Goal: Task Accomplishment & Management: Manage account settings

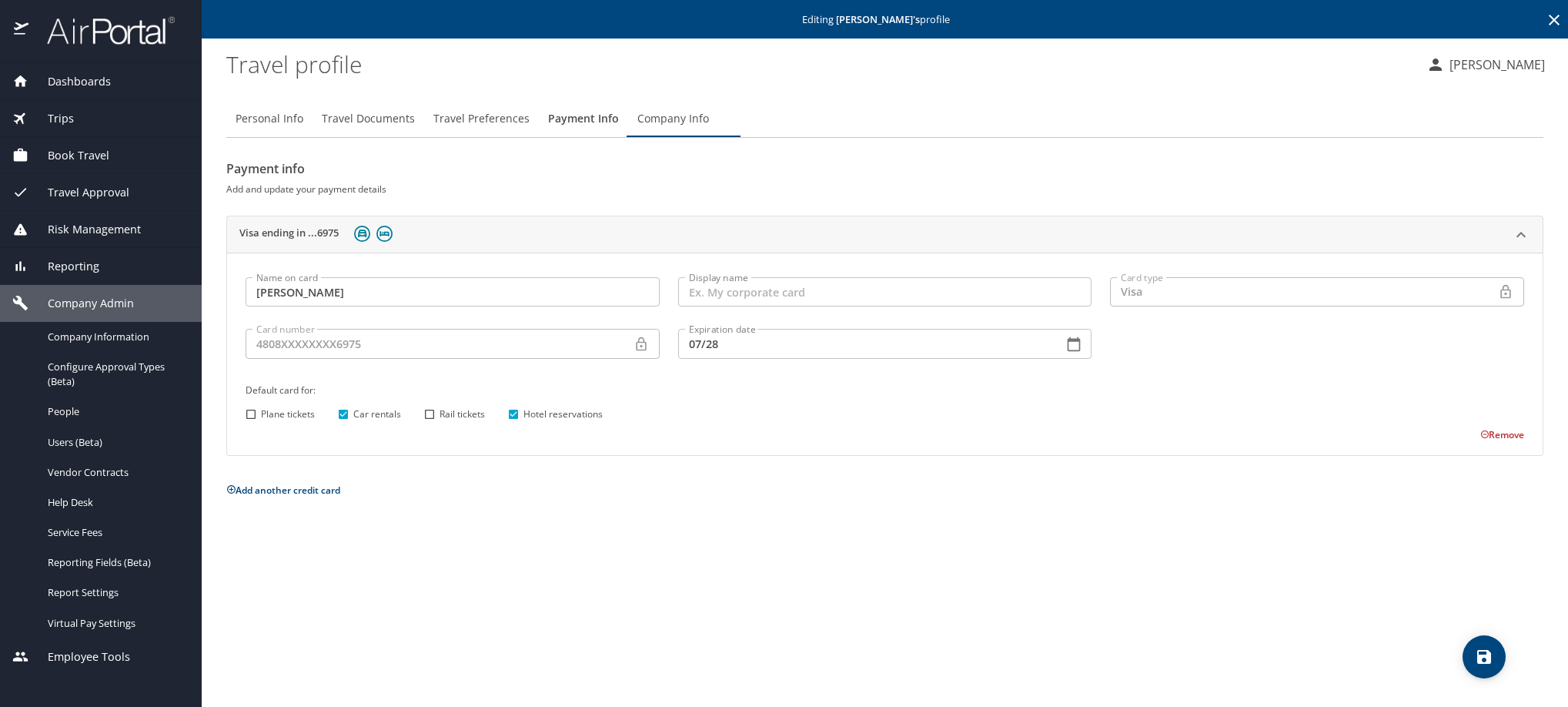
click at [1558, 22] on icon at bounding box center [1554, 19] width 18 height 18
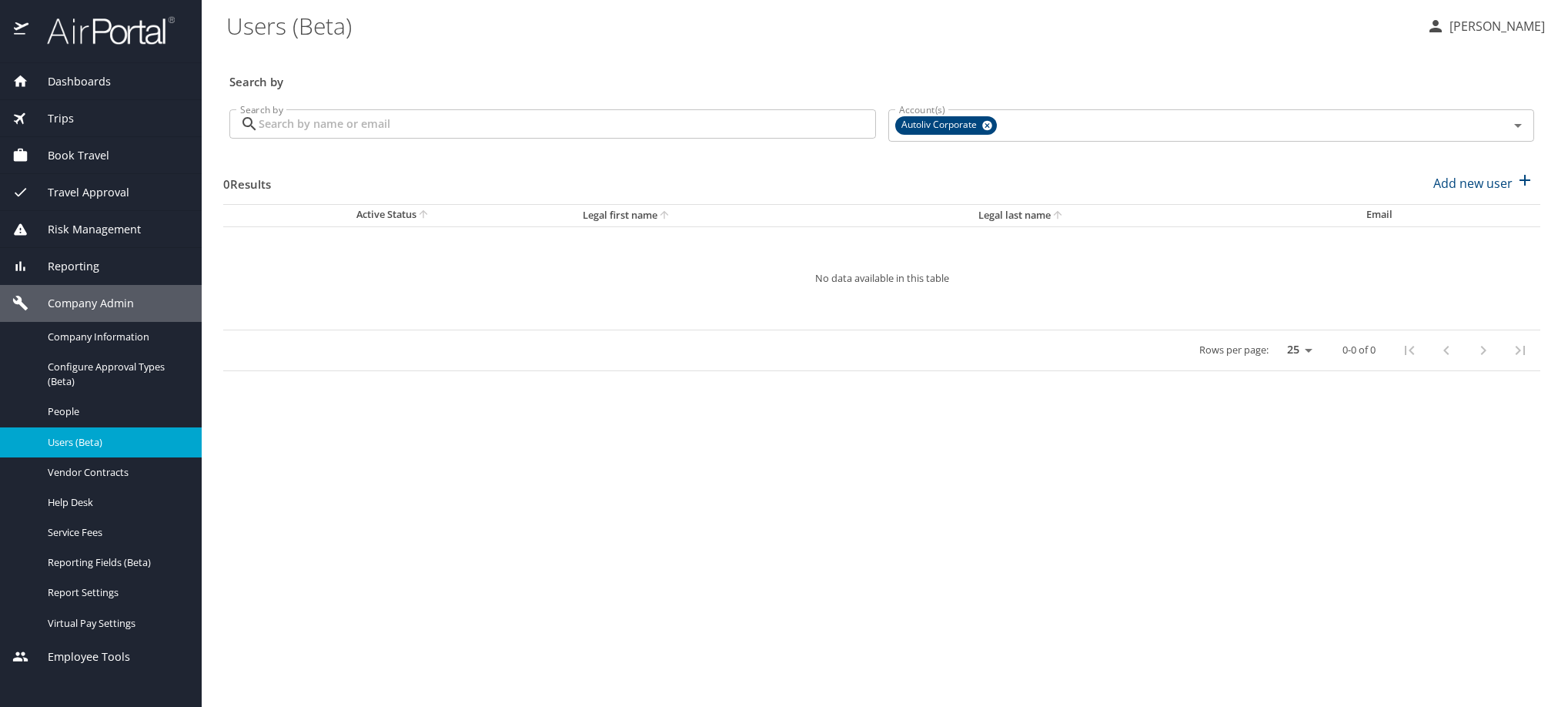
click at [502, 134] on input "Search by" at bounding box center [568, 124] width 617 height 30
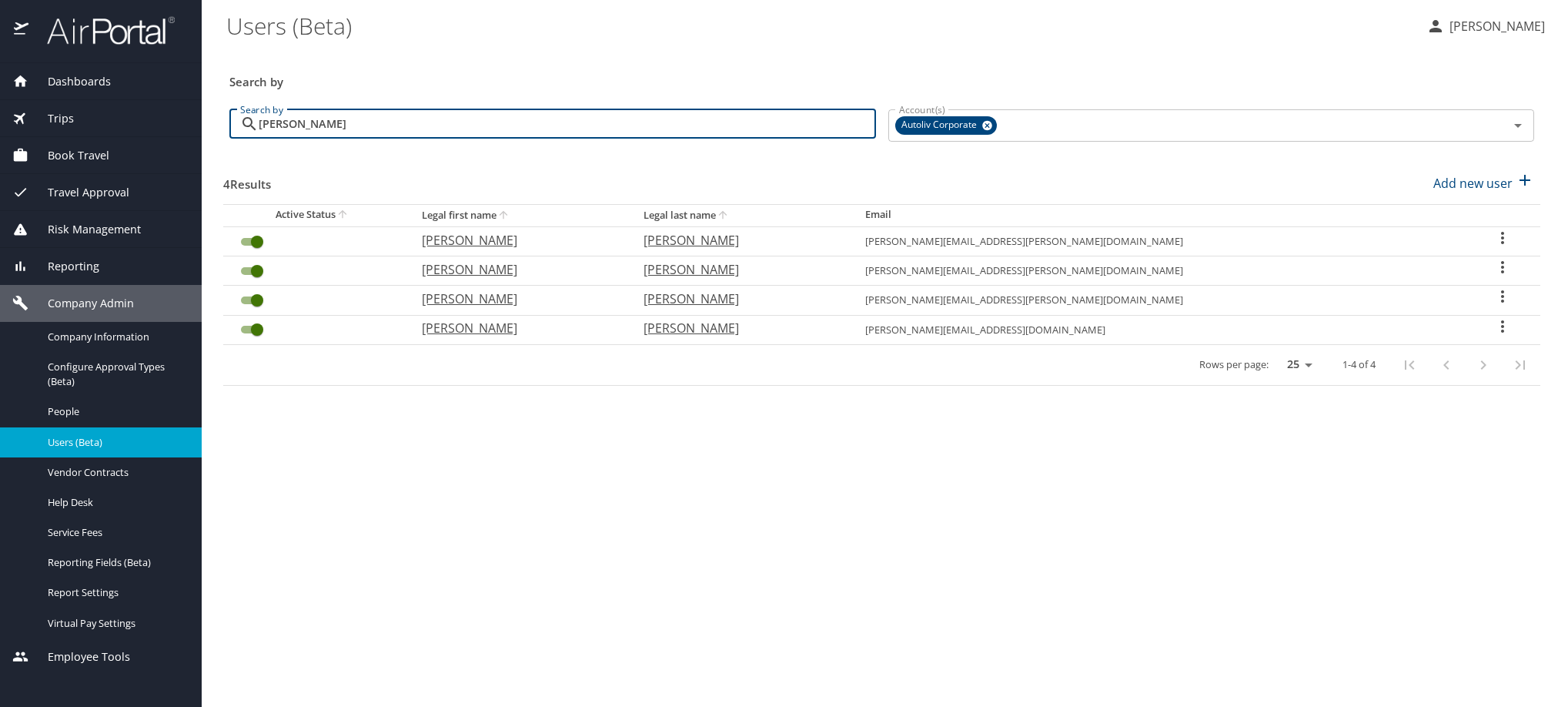
type input "[PERSON_NAME]"
click at [1493, 336] on icon "User Search Table" at bounding box center [1502, 326] width 18 height 18
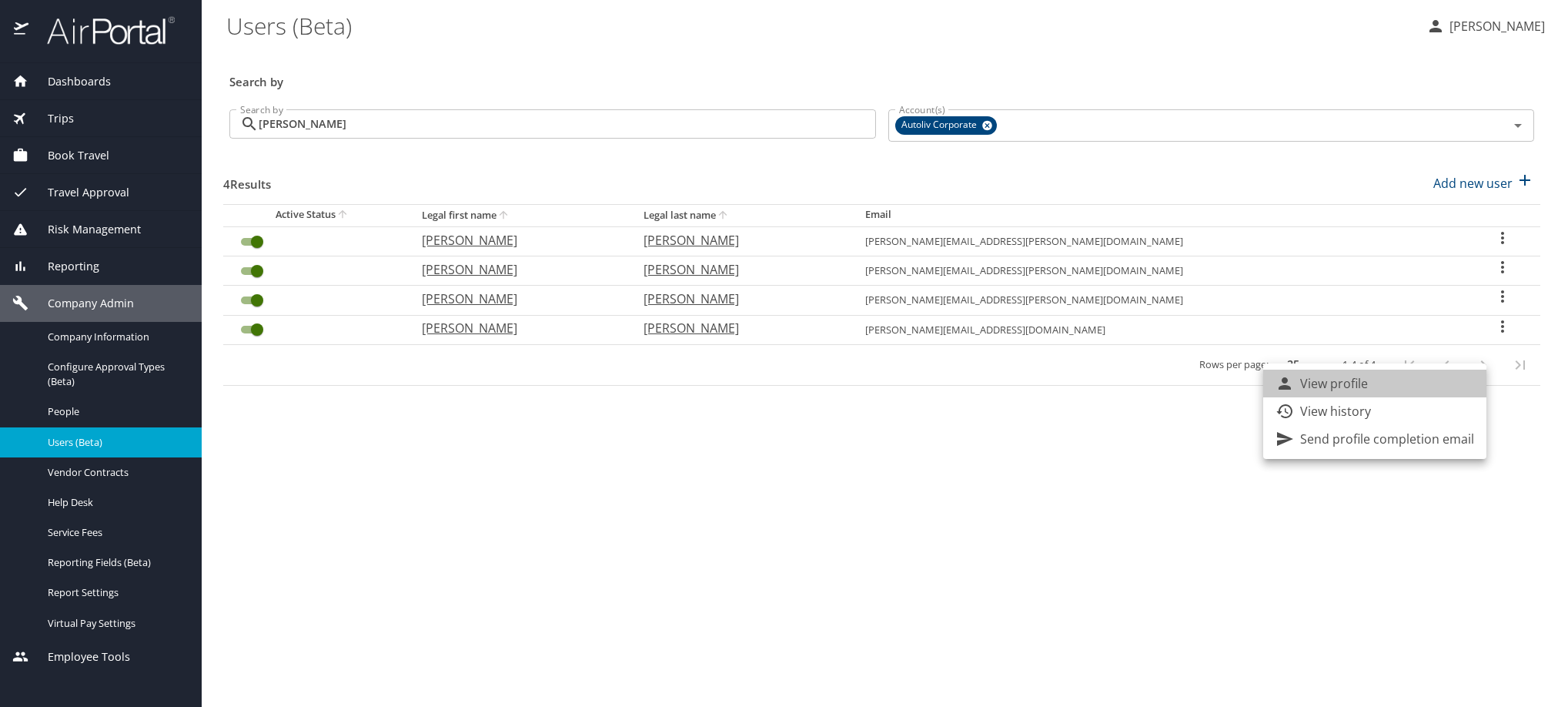
click at [1420, 394] on li "View profile" at bounding box center [1375, 384] width 223 height 28
select select "US"
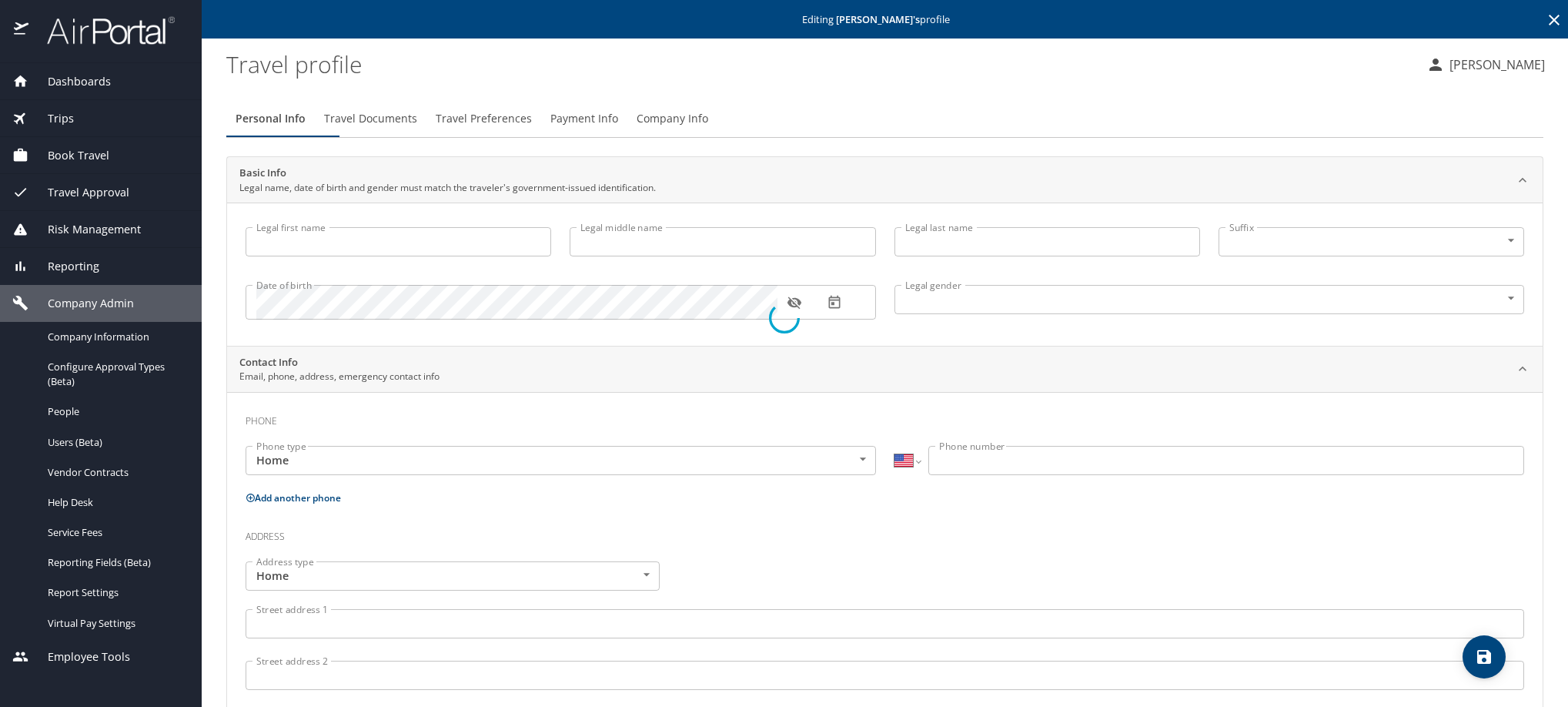
type input "[PERSON_NAME]"
type input "[DEMOGRAPHIC_DATA]"
select select "MX"
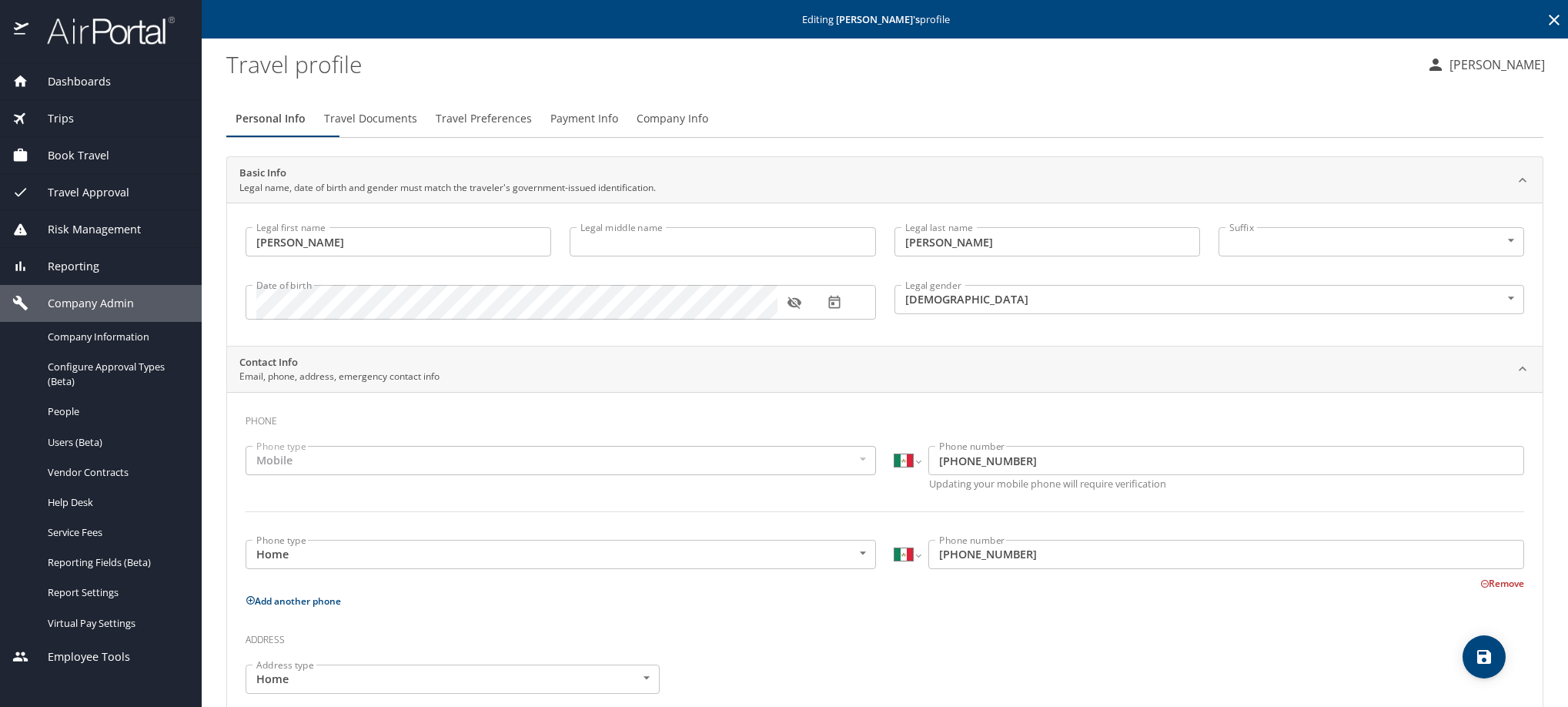
click at [532, 129] on span "Travel Preferences" at bounding box center [483, 119] width 96 height 19
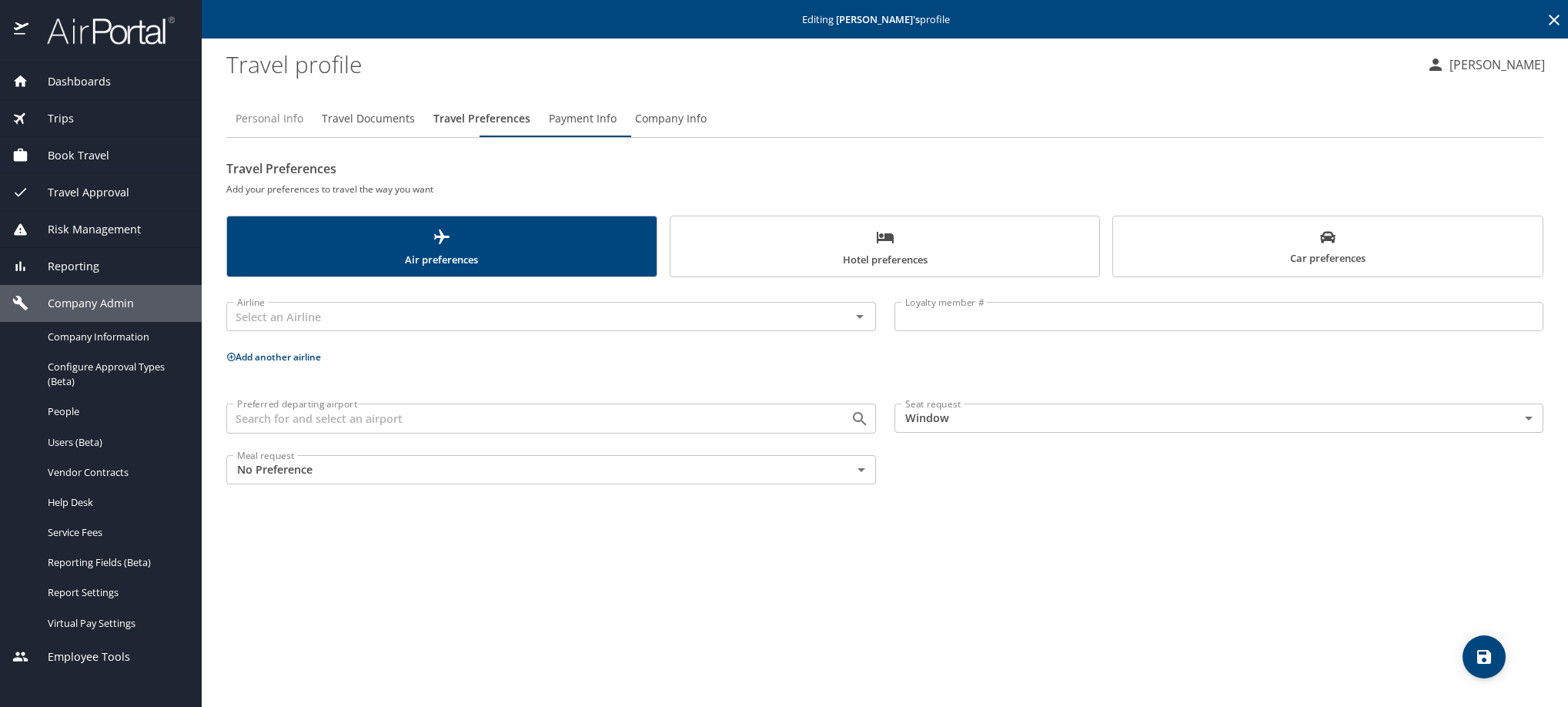
click at [287, 129] on span "Personal Info" at bounding box center [269, 119] width 68 height 19
select select "MX"
select select "US"
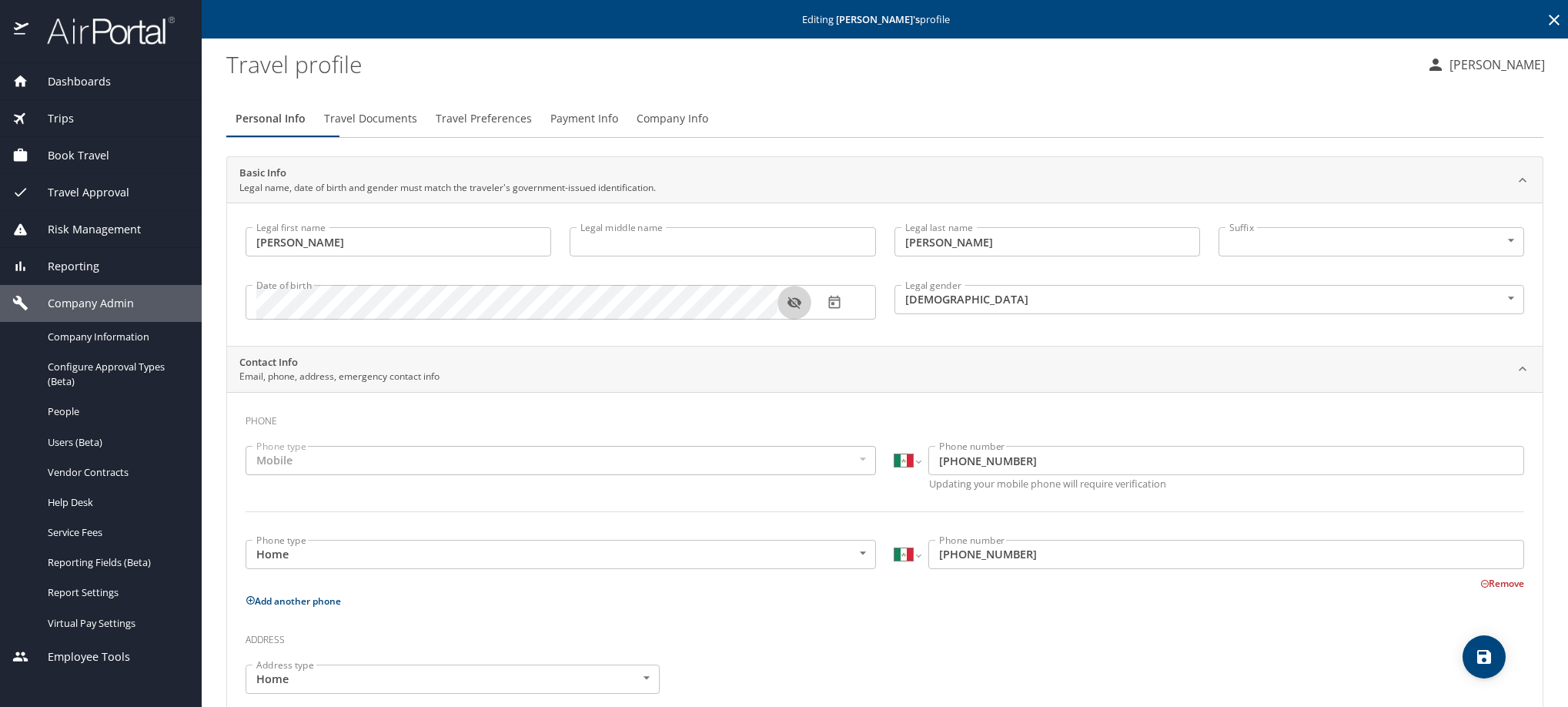
click at [785, 320] on button "button" at bounding box center [794, 303] width 34 height 34
click at [1545, 29] on icon at bounding box center [1554, 19] width 18 height 18
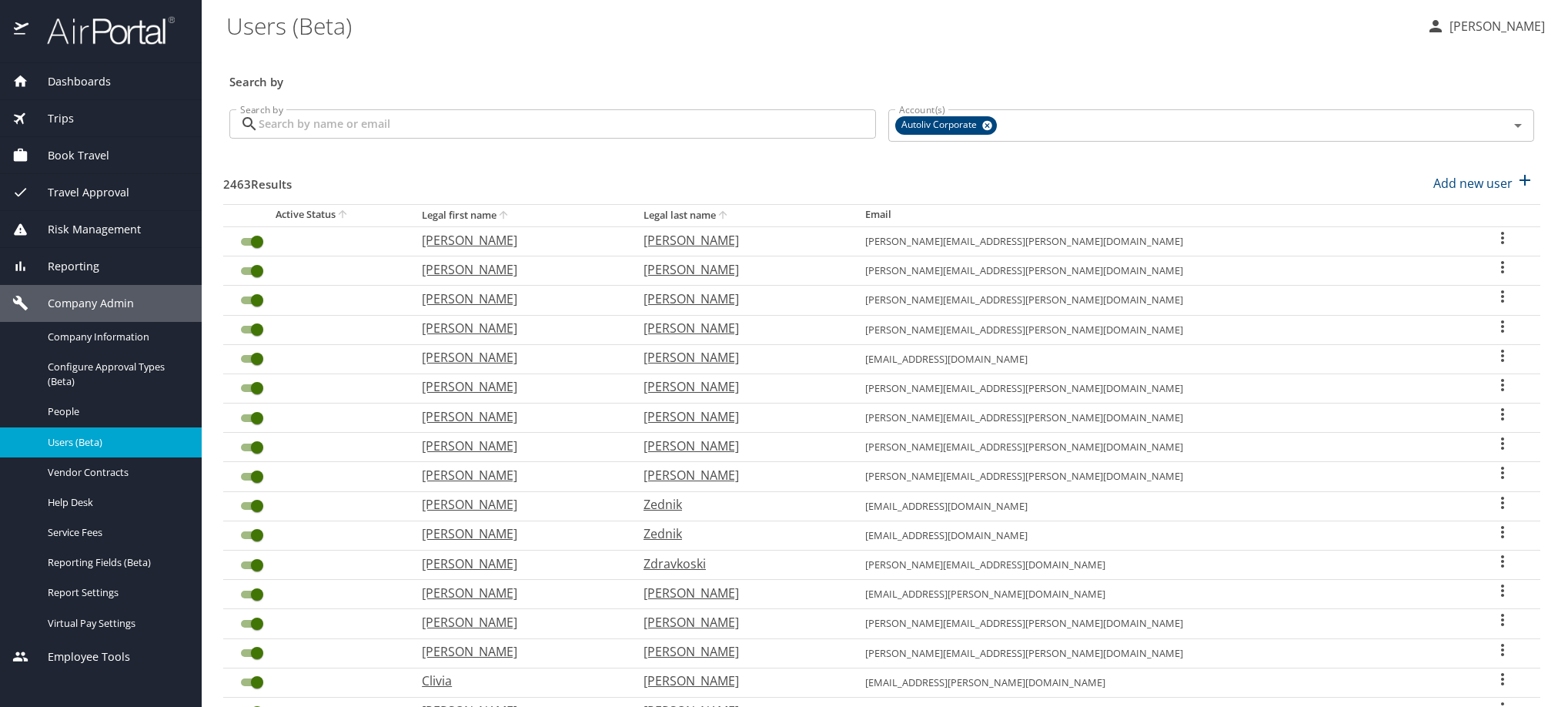
click at [587, 138] on input "Search by" at bounding box center [568, 124] width 617 height 30
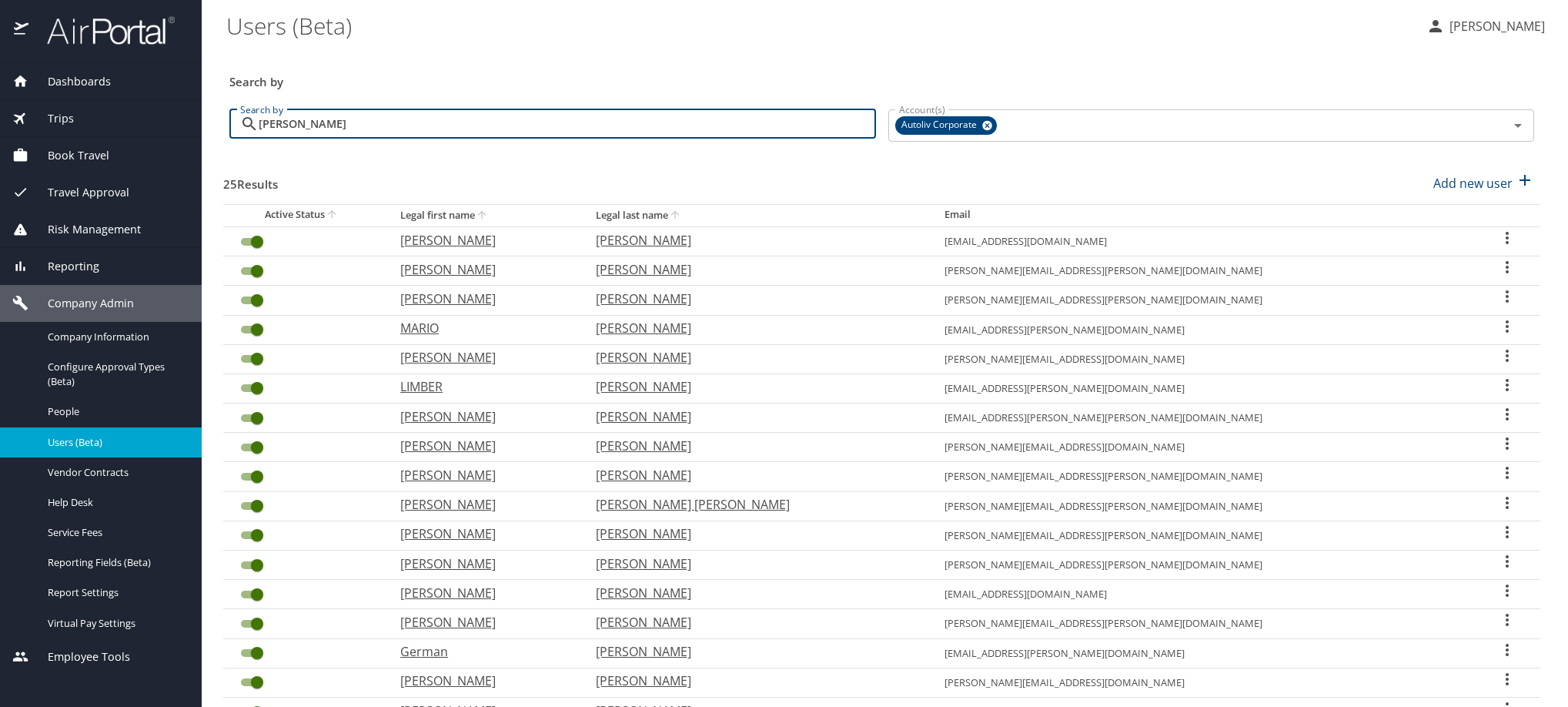
type input "[PERSON_NAME]"
click at [1498, 570] on icon "User Search Table" at bounding box center [1507, 561] width 18 height 18
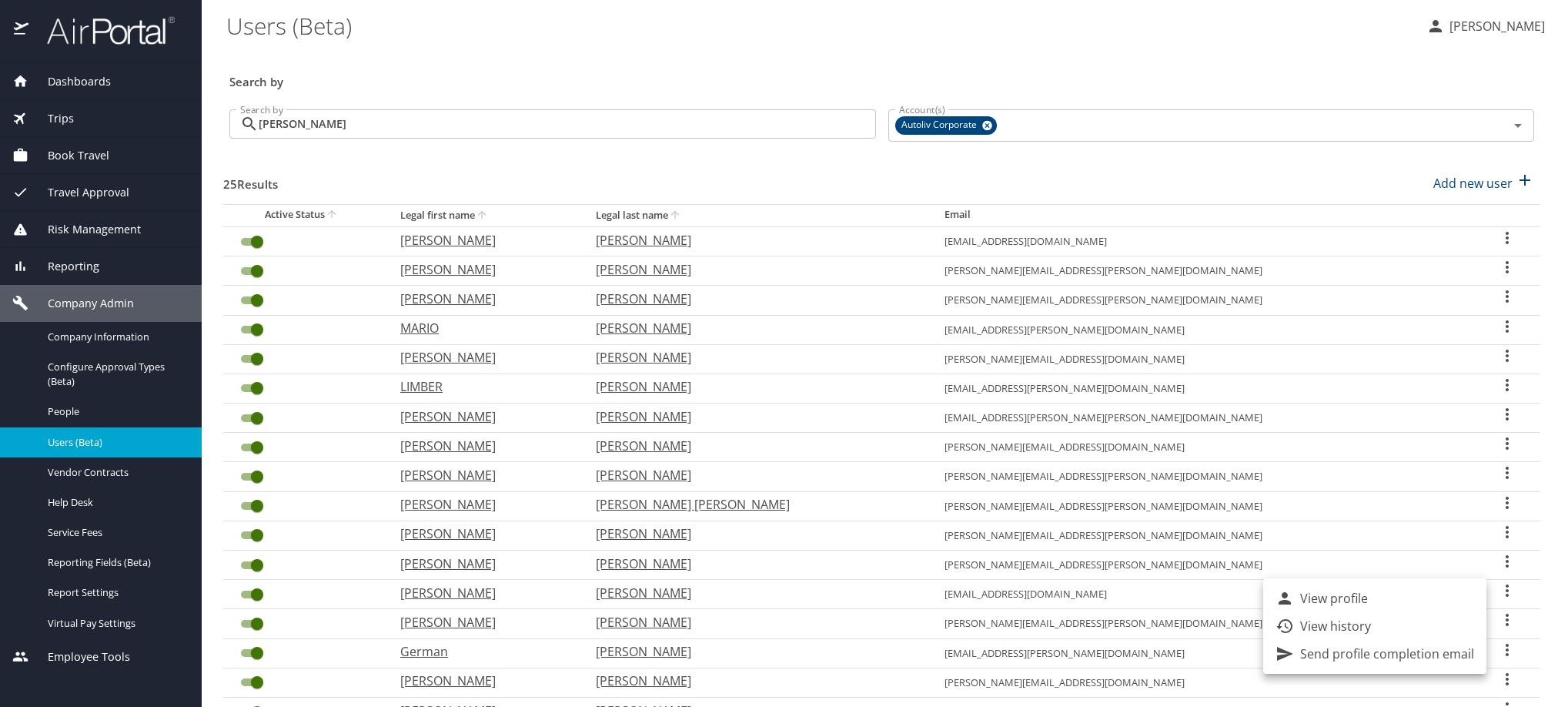
click at [1350, 602] on p "View profile" at bounding box center [1334, 598] width 68 height 18
select select "US"
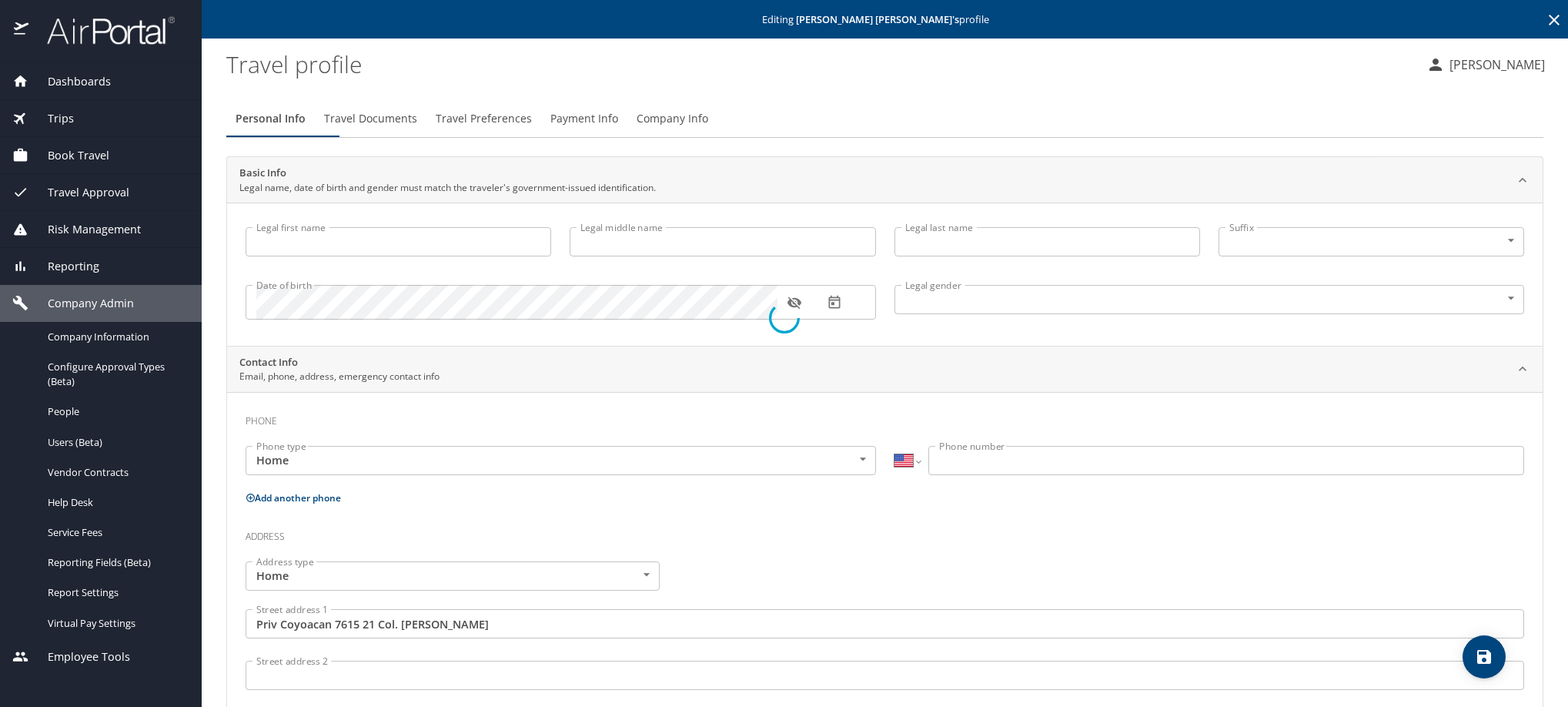
type input "[PERSON_NAME]"
type input "[DEMOGRAPHIC_DATA]"
type input "[PERSON_NAME]"
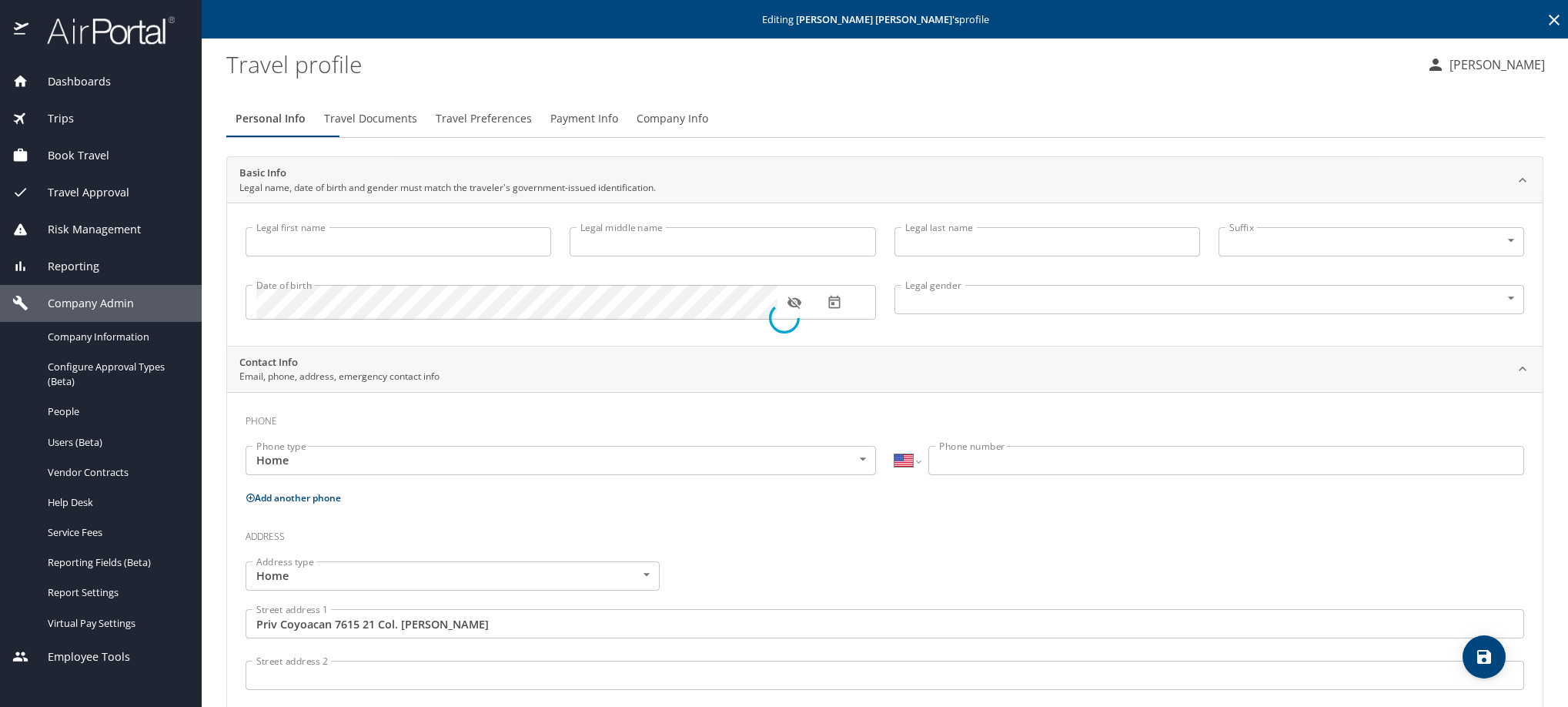
type input "[PERSON_NAME]"
select select "MX"
type input "[PHONE_NUMBER]"
type input "[GEOGRAPHIC_DATA]"
select select "MX"
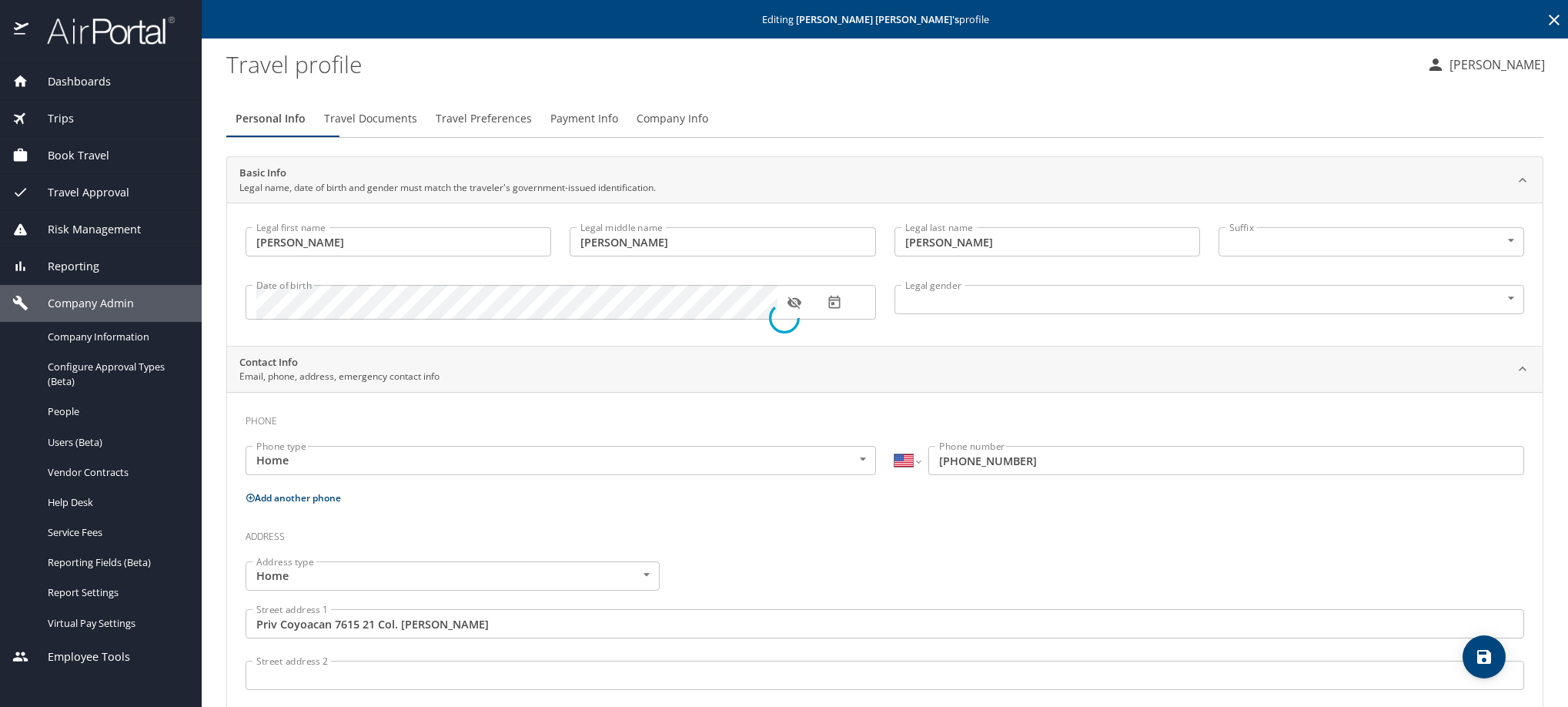
select select "MX"
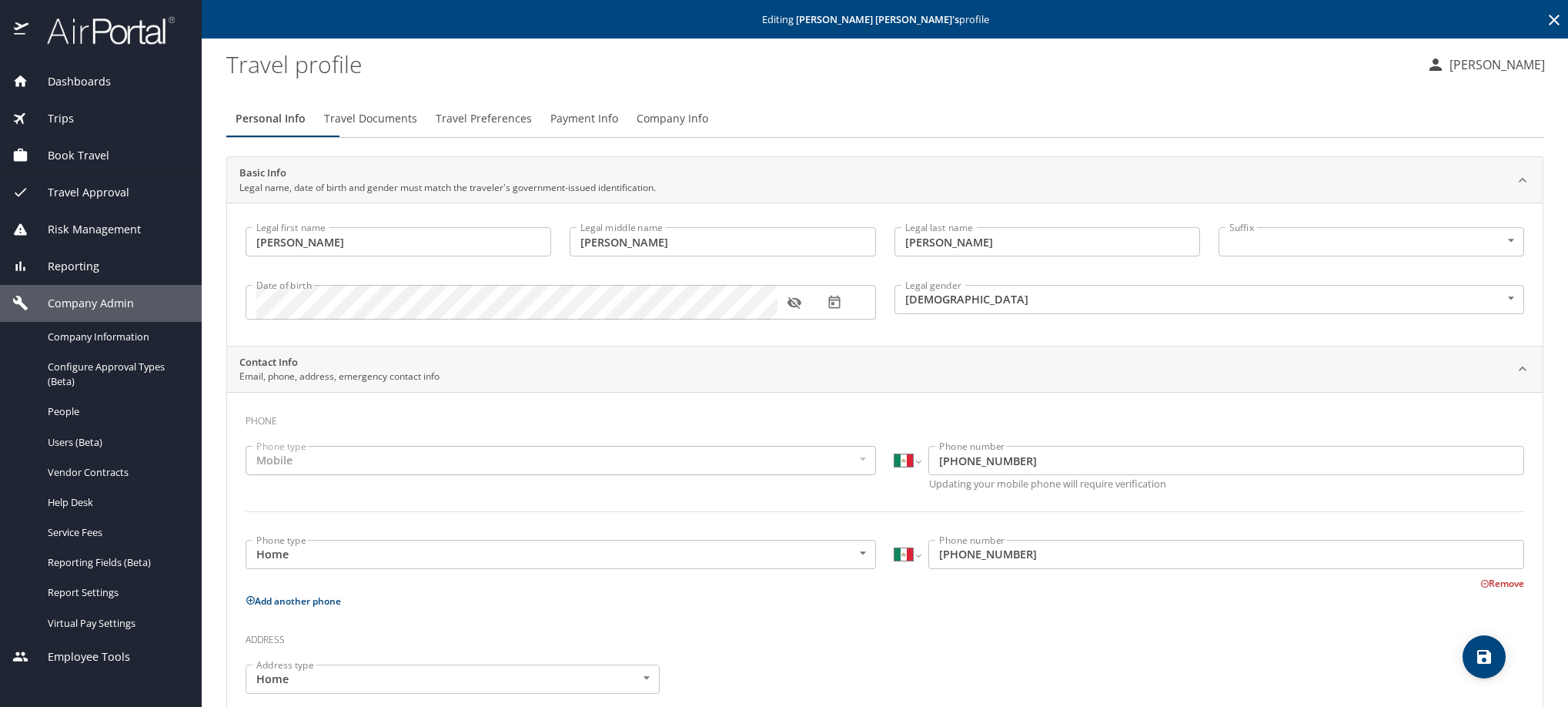
click at [532, 129] on span "Travel Preferences" at bounding box center [483, 119] width 96 height 19
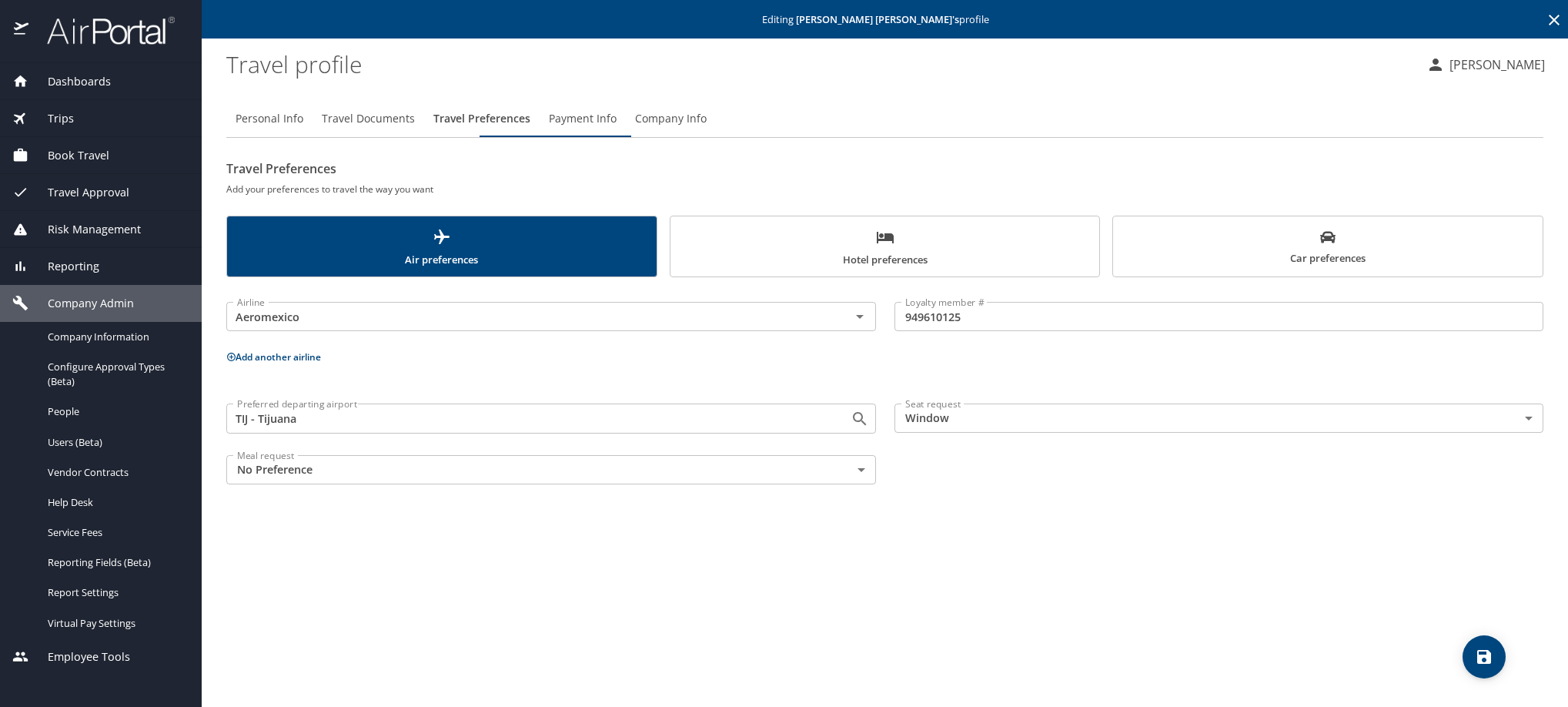
click at [882, 269] on span "Hotel preferences" at bounding box center [885, 248] width 411 height 41
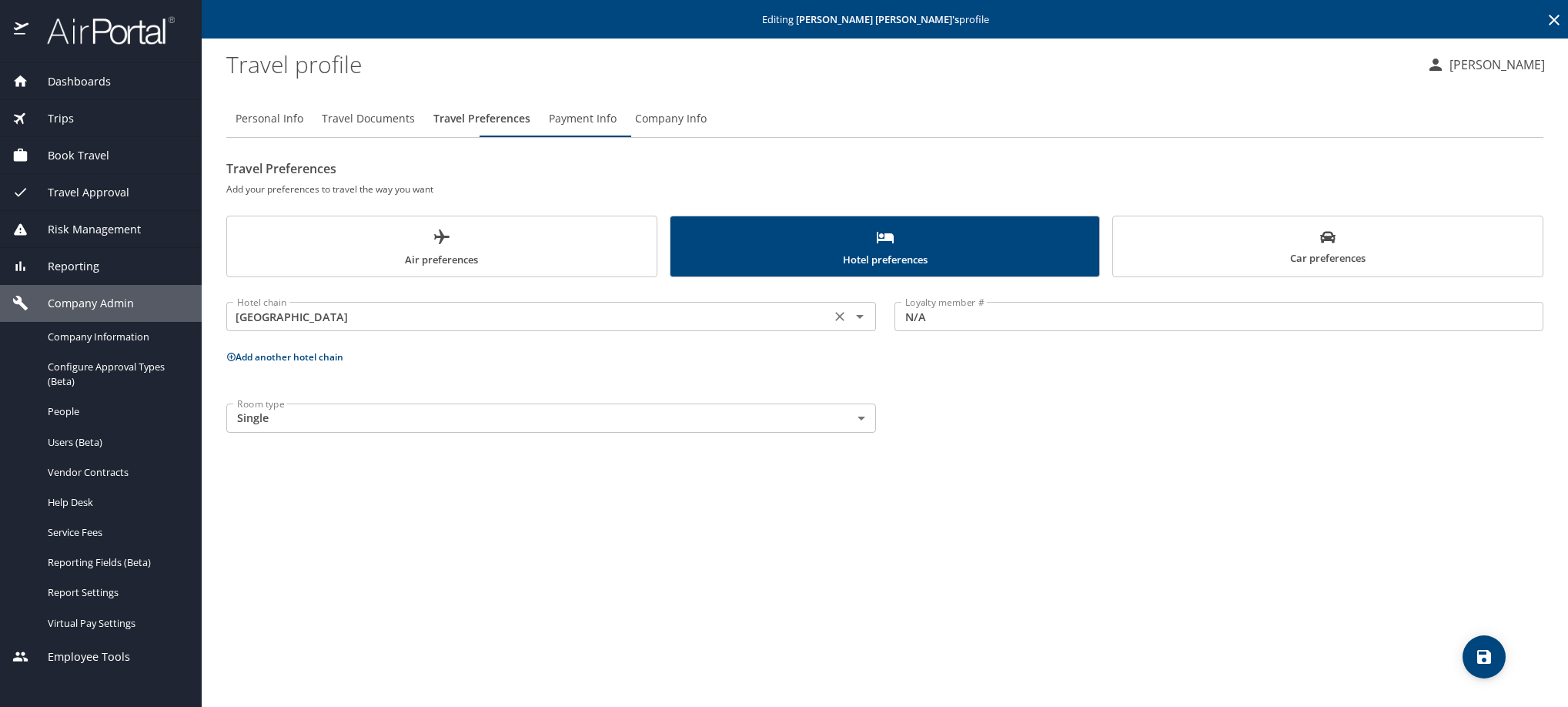
click at [862, 326] on icon "Open" at bounding box center [860, 316] width 18 height 18
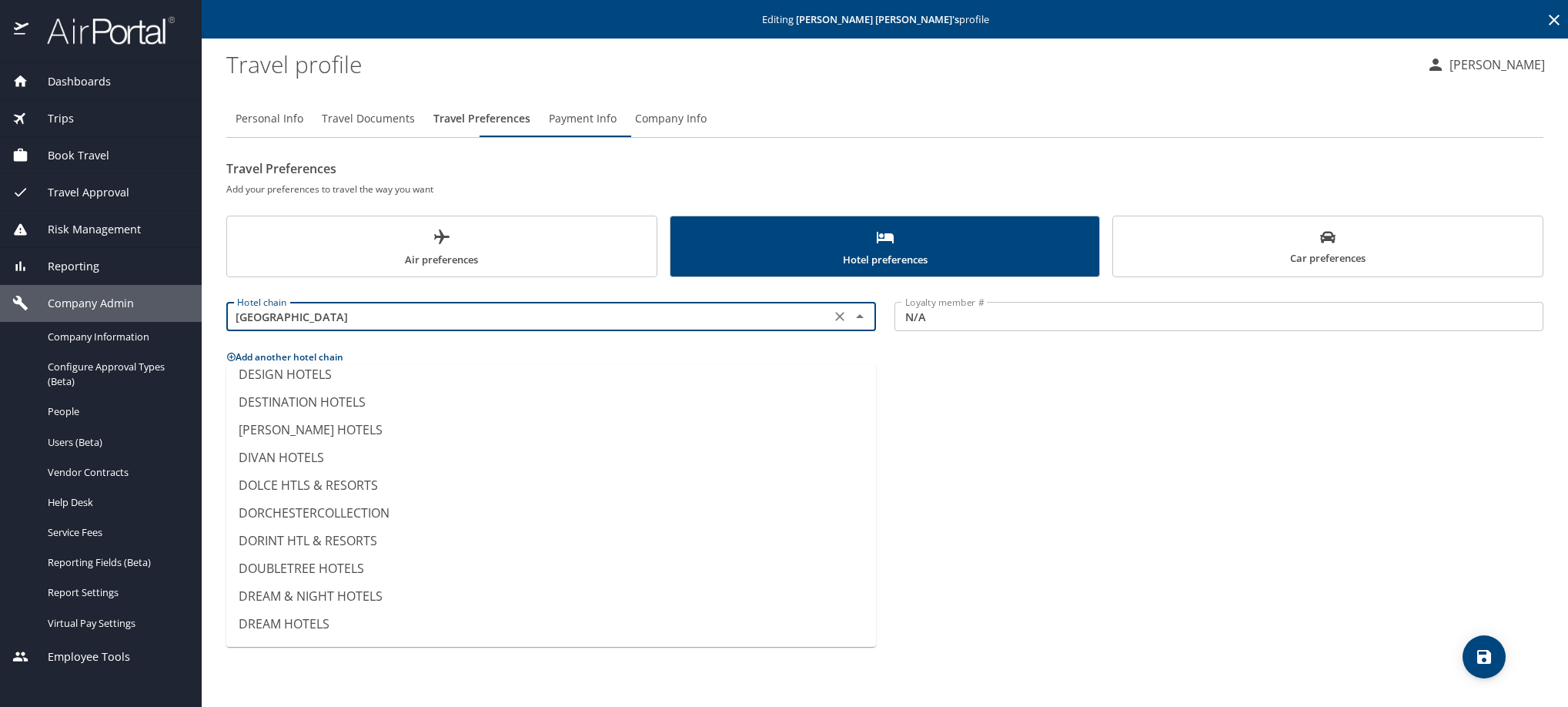
click at [833, 324] on icon "Clear" at bounding box center [840, 317] width 16 height 16
type input "AADX PLUS"
click at [975, 331] on input "N/A" at bounding box center [1219, 317] width 650 height 30
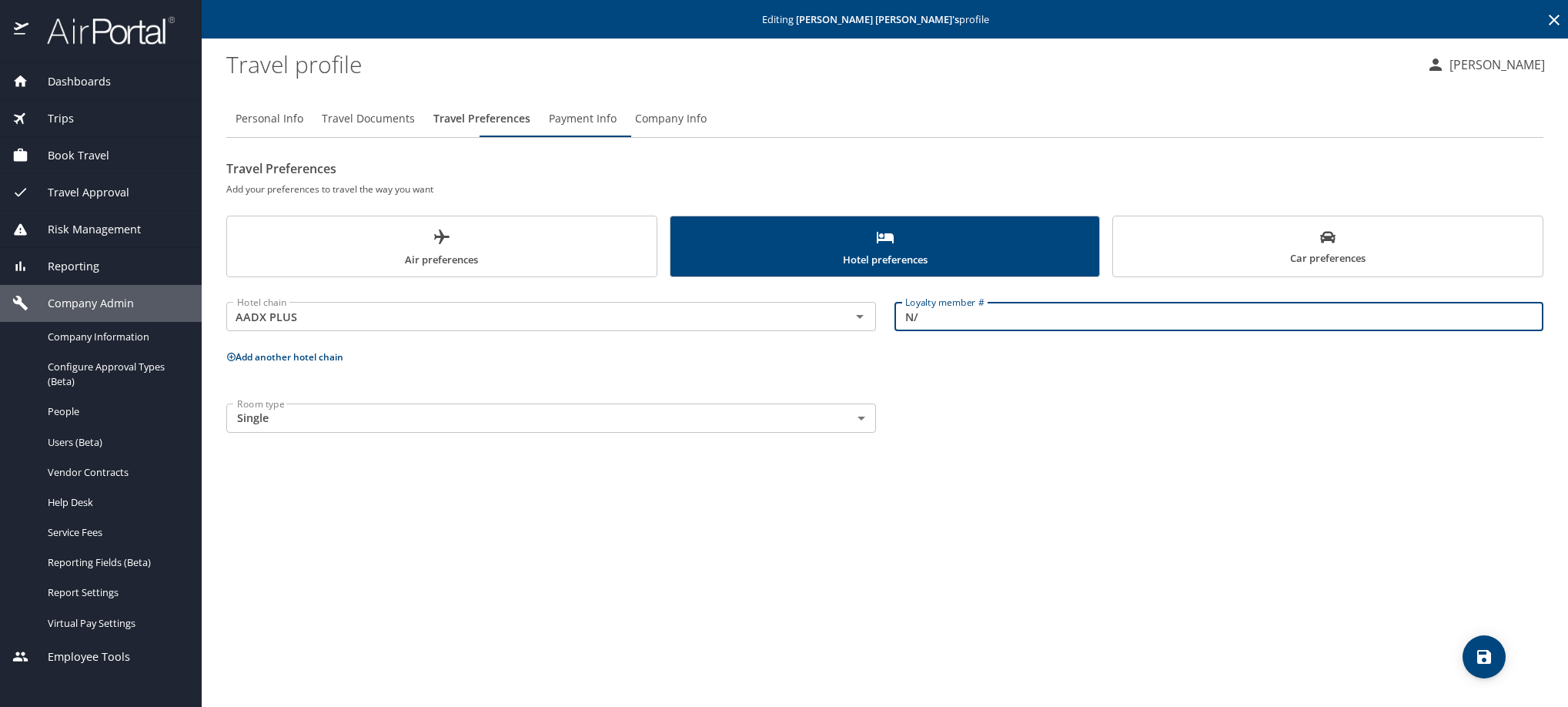
type input "N"
click at [856, 319] on icon "Open" at bounding box center [860, 317] width 8 height 3
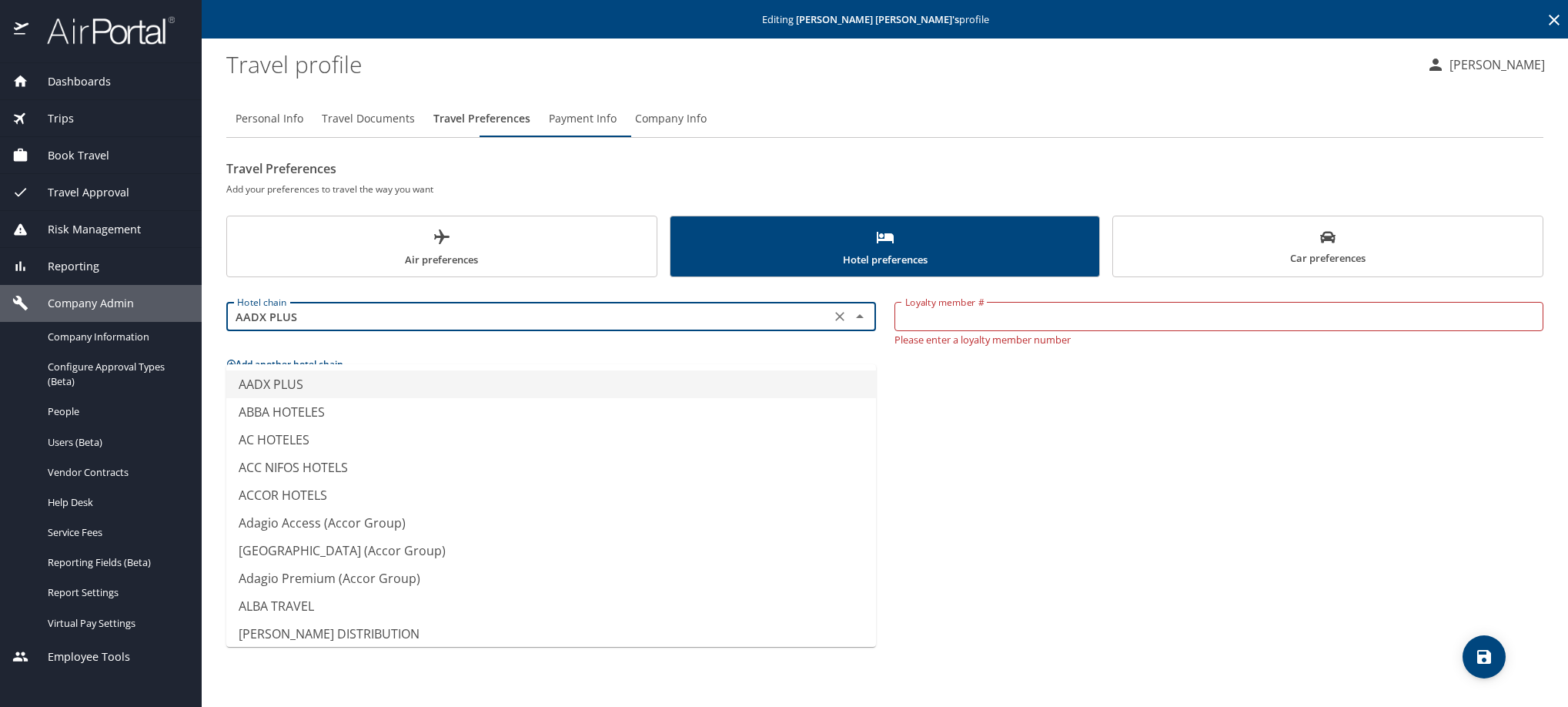
click at [835, 322] on icon "Clear" at bounding box center [840, 317] width 10 height 10
type input "AADX PLUS"
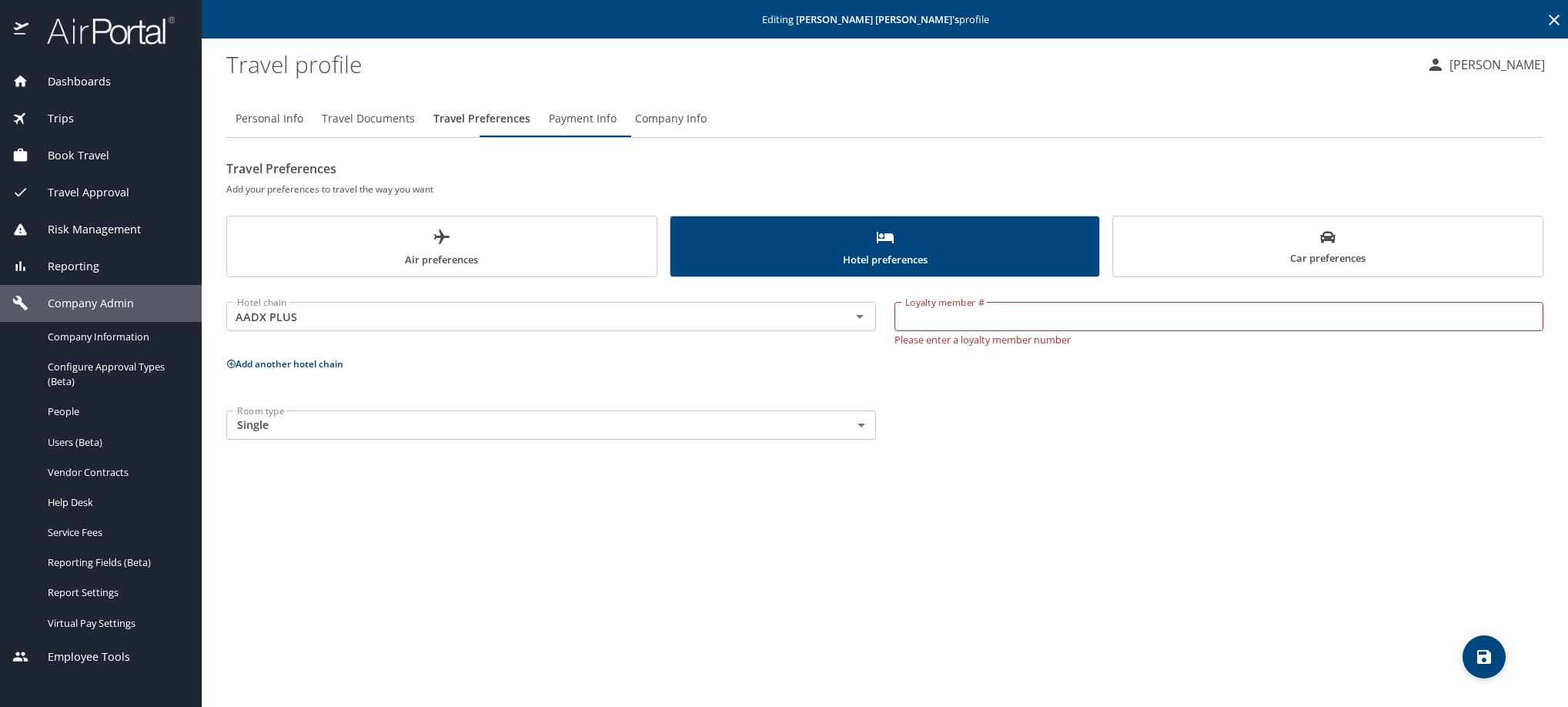
click at [1183, 578] on div "Personal Info Travel Documents Travel Preferences Payment Info Company Info Tra…" at bounding box center [885, 397] width 1318 height 619
click at [860, 326] on icon "Open" at bounding box center [860, 316] width 18 height 18
click at [1125, 517] on div "Personal Info Travel Documents Travel Preferences Payment Info Company Info Tra…" at bounding box center [885, 397] width 1318 height 619
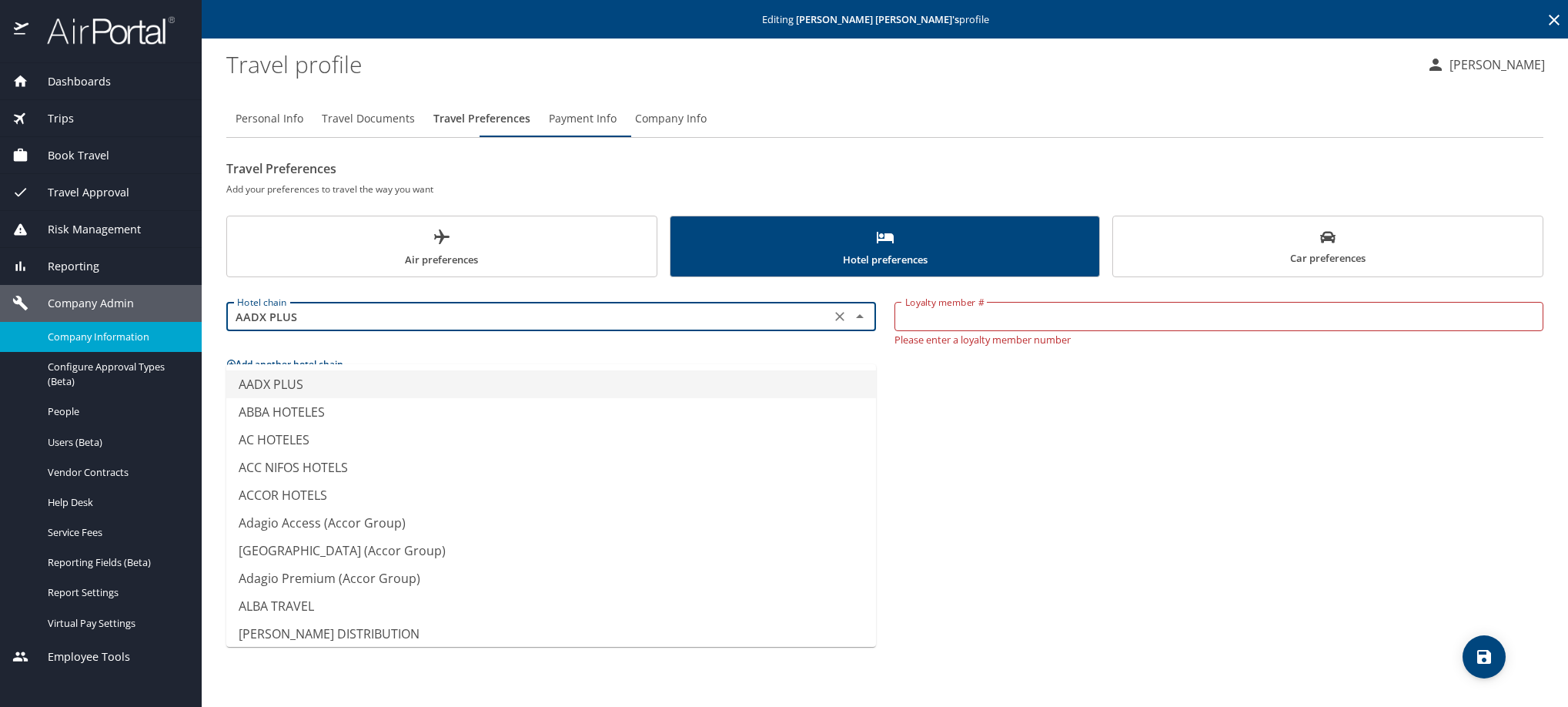
drag, startPoint x: 338, startPoint y: 343, endPoint x: 120, endPoint y: 351, distance: 218.1
click at [120, 351] on div "Dashboards AirPortal 360™ Manager My Travel Dashboard Trips Airtinerary® Lookup…" at bounding box center [784, 353] width 1568 height 707
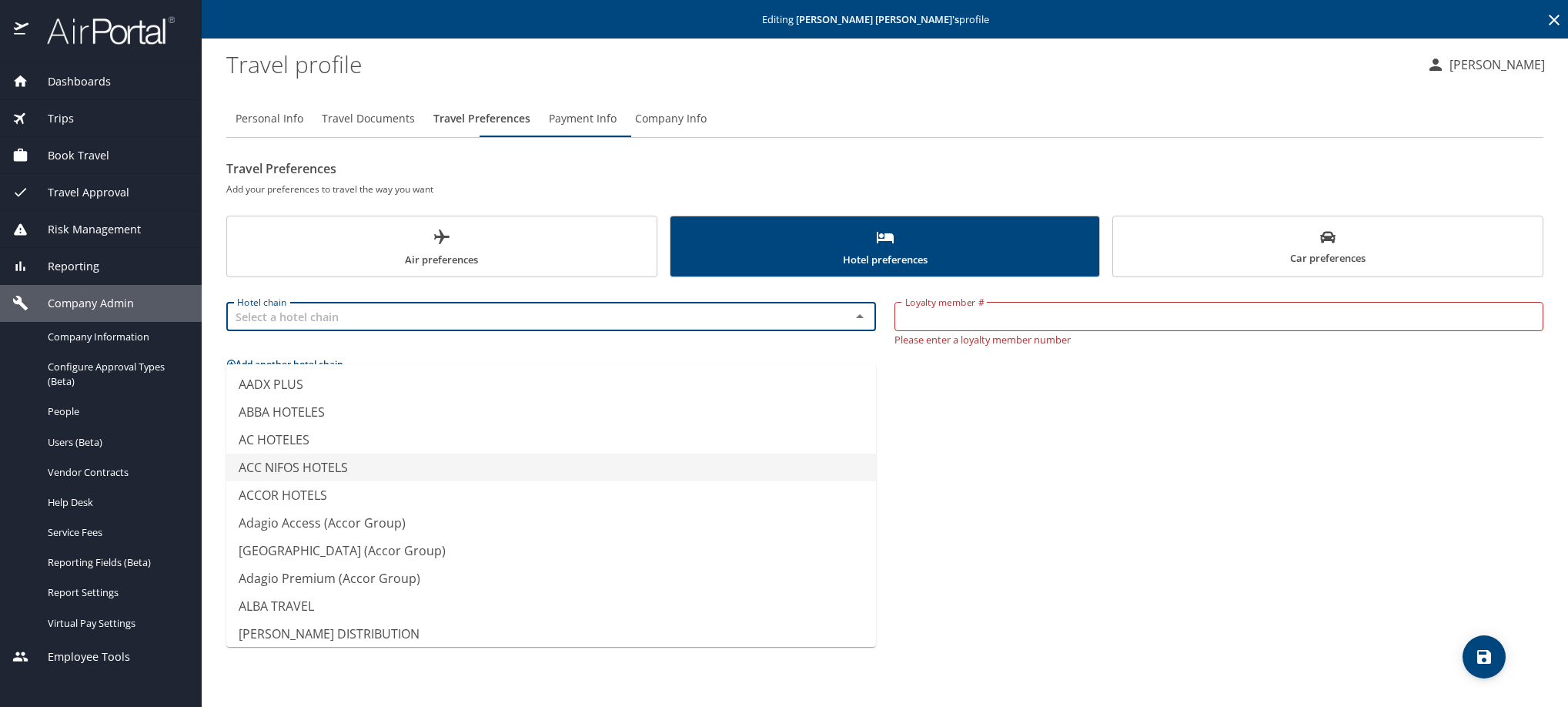
type input "ACC NIFOS HOTELS"
click at [1488, 650] on icon "save" at bounding box center [1485, 657] width 14 height 14
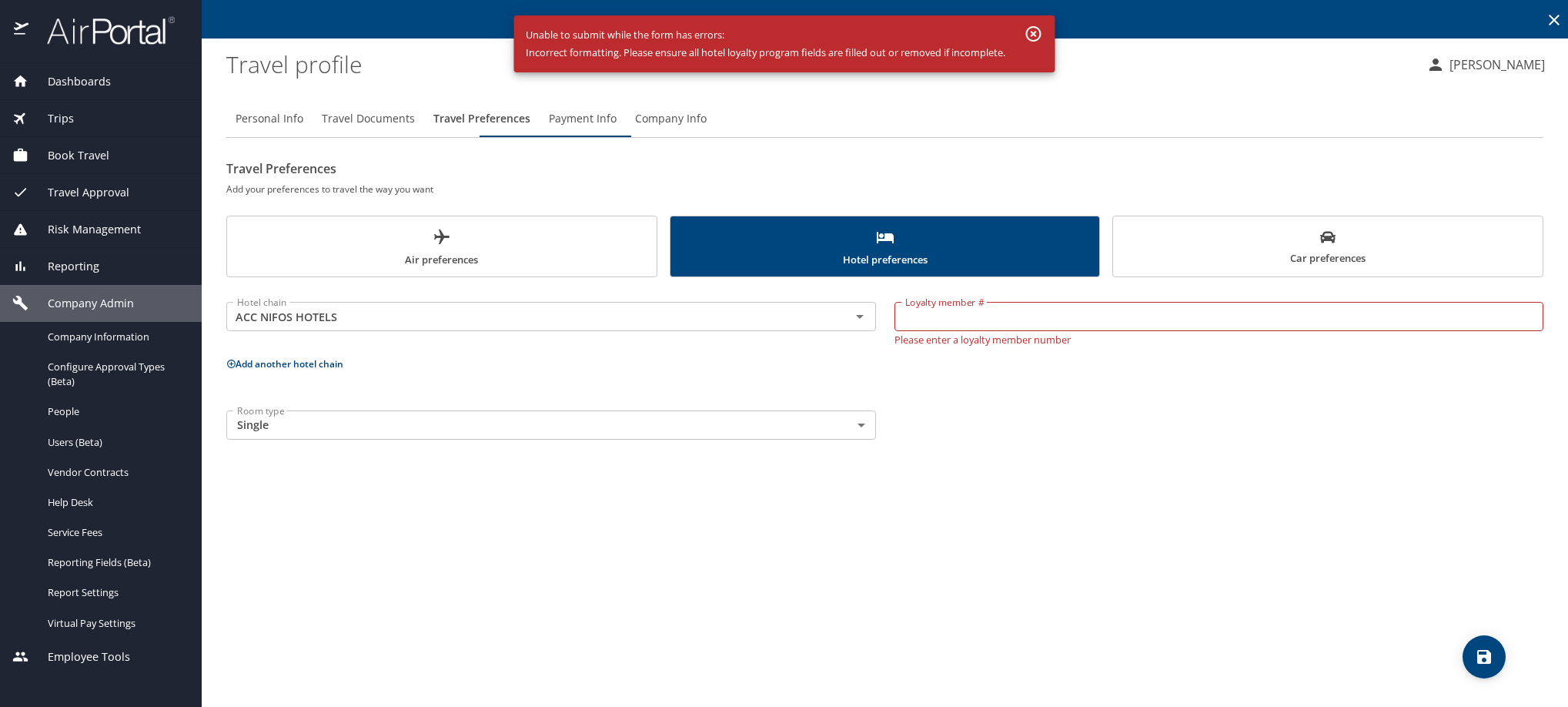
click at [1041, 29] on icon "button" at bounding box center [1033, 34] width 16 height 16
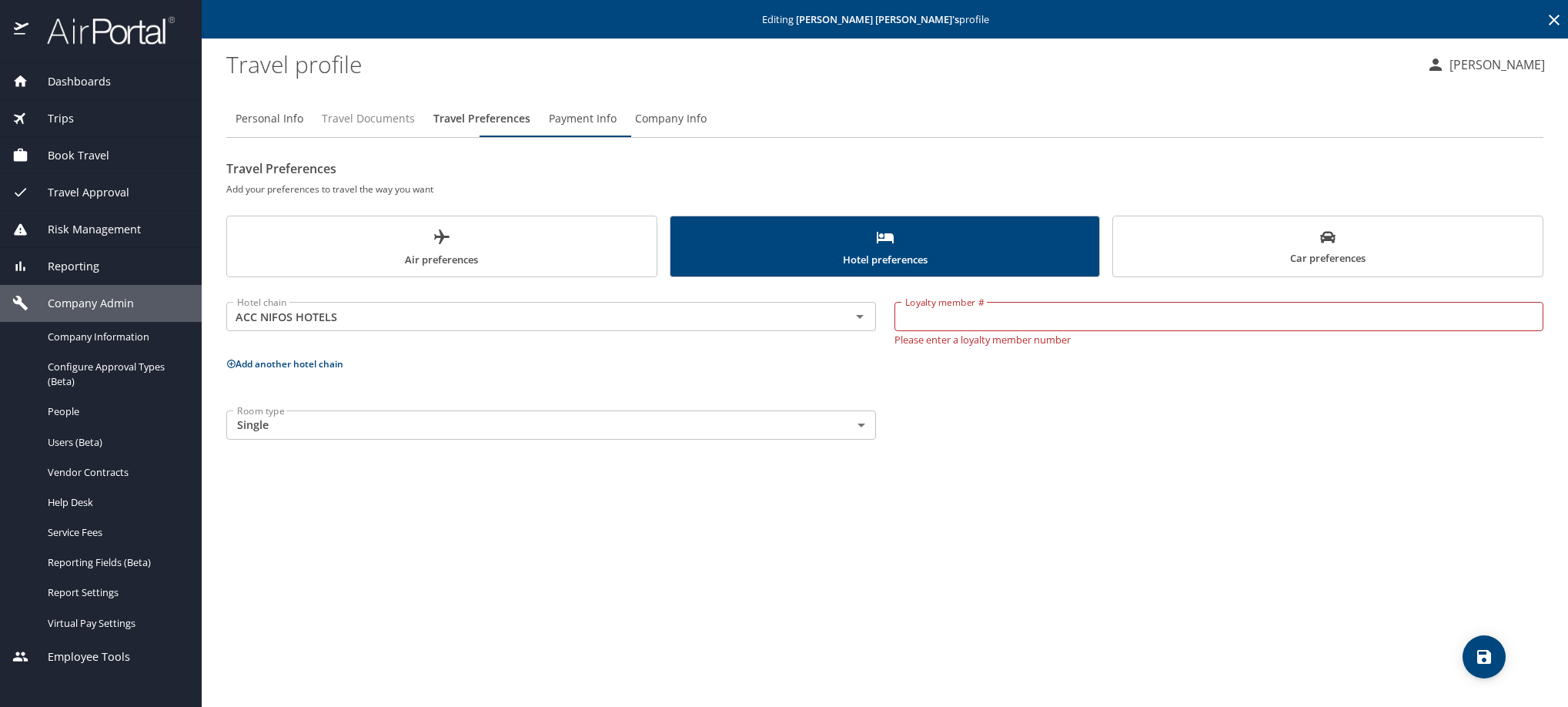
click at [415, 129] on span "Travel Documents" at bounding box center [368, 119] width 93 height 19
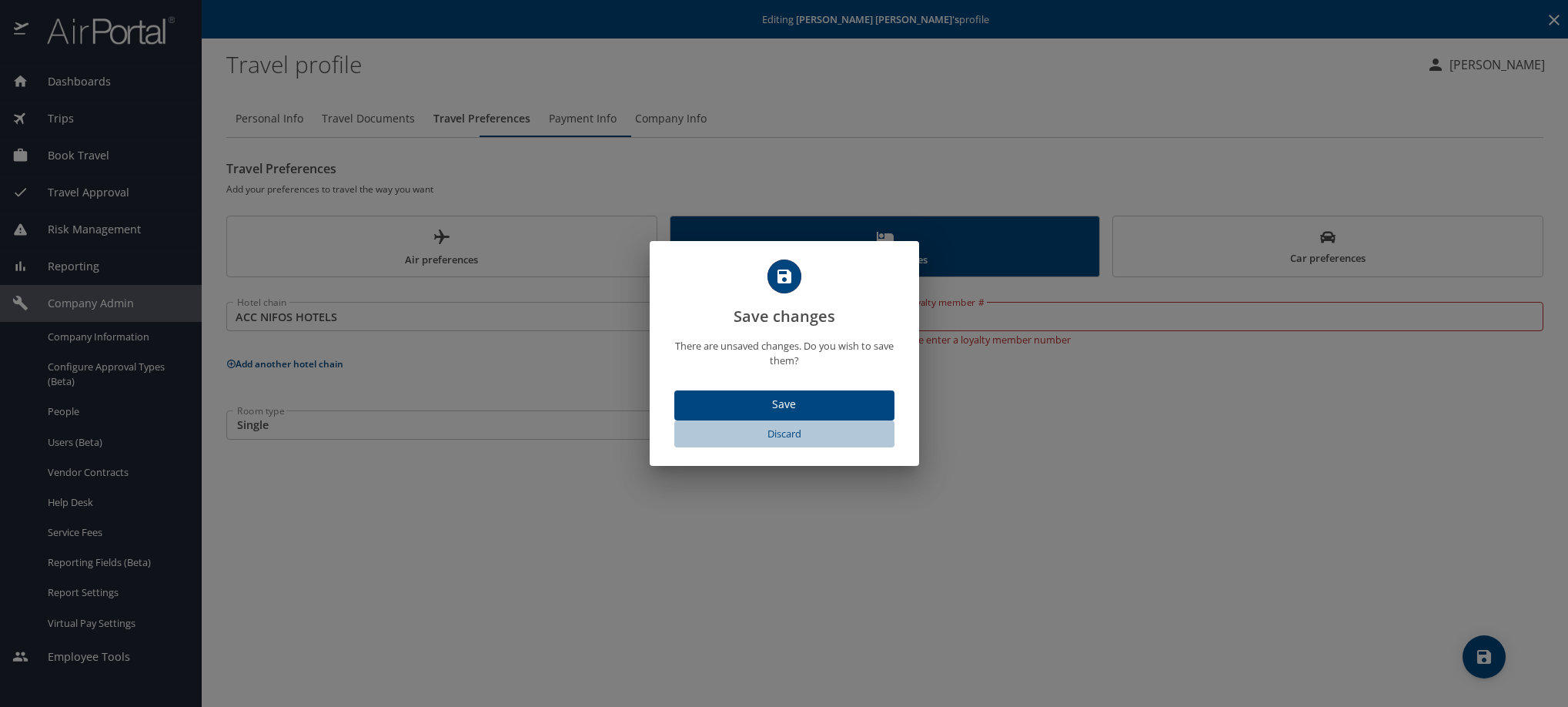
click at [798, 443] on span "Discard" at bounding box center [784, 434] width 208 height 17
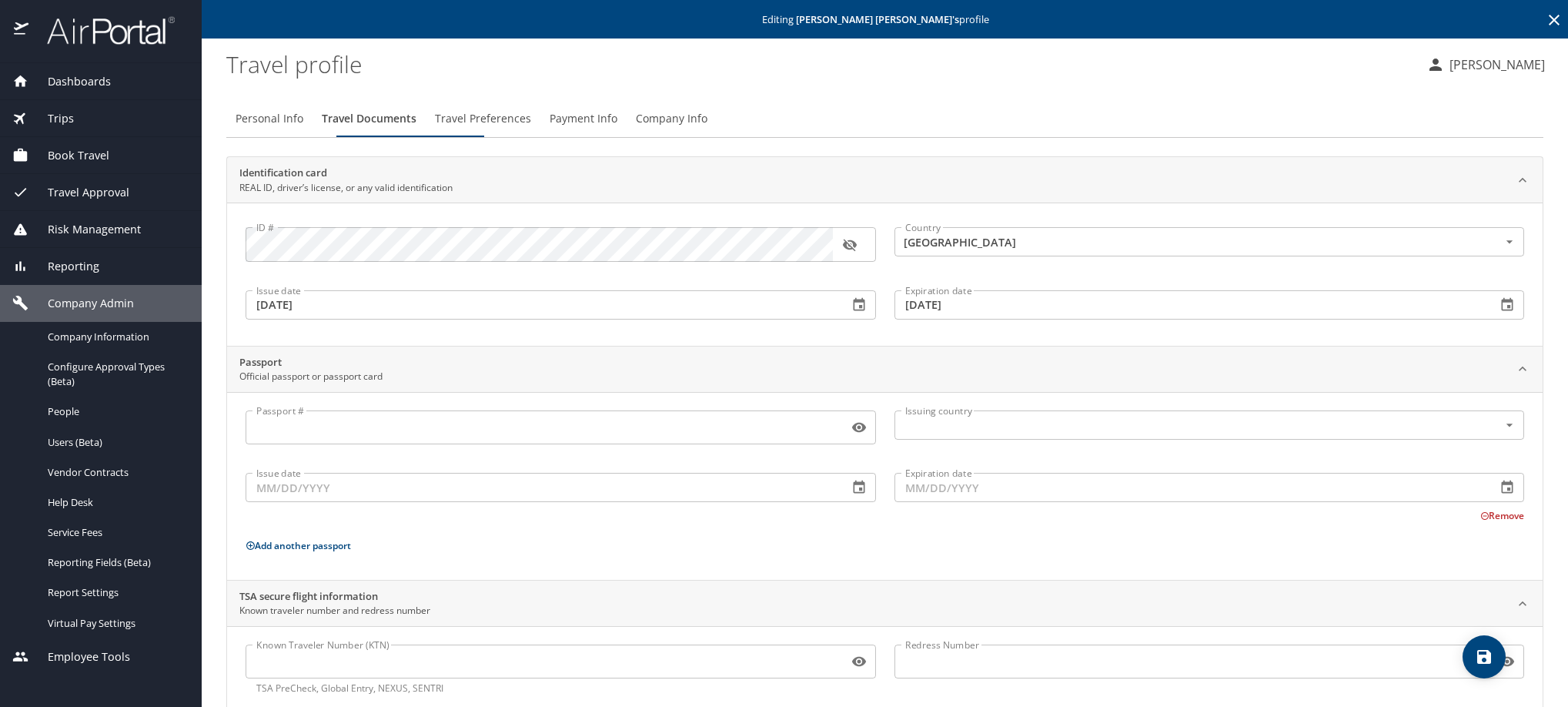
click at [531, 129] on span "Travel Preferences" at bounding box center [482, 119] width 96 height 19
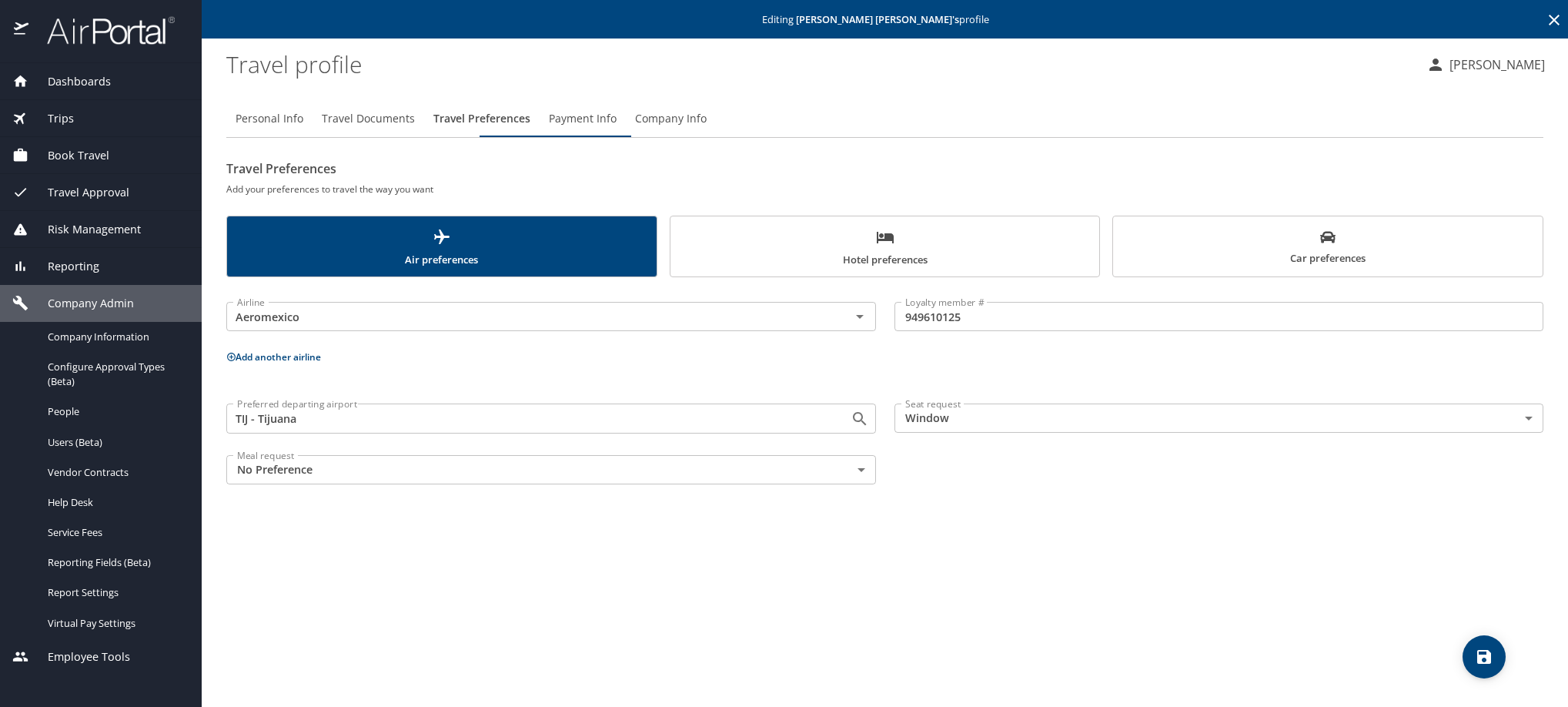
click at [936, 269] on span "Hotel preferences" at bounding box center [885, 248] width 411 height 41
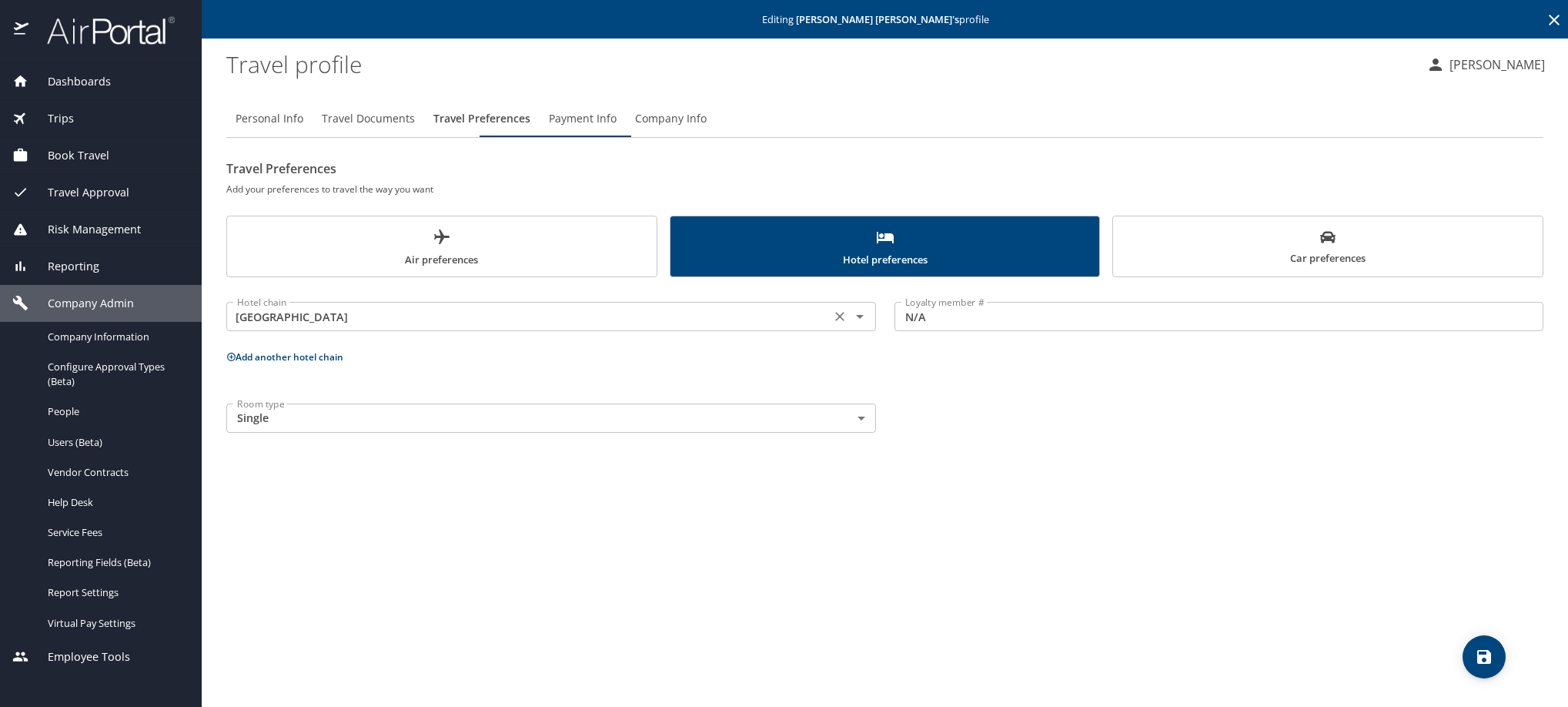
click at [833, 324] on icon "Clear" at bounding box center [840, 317] width 16 height 16
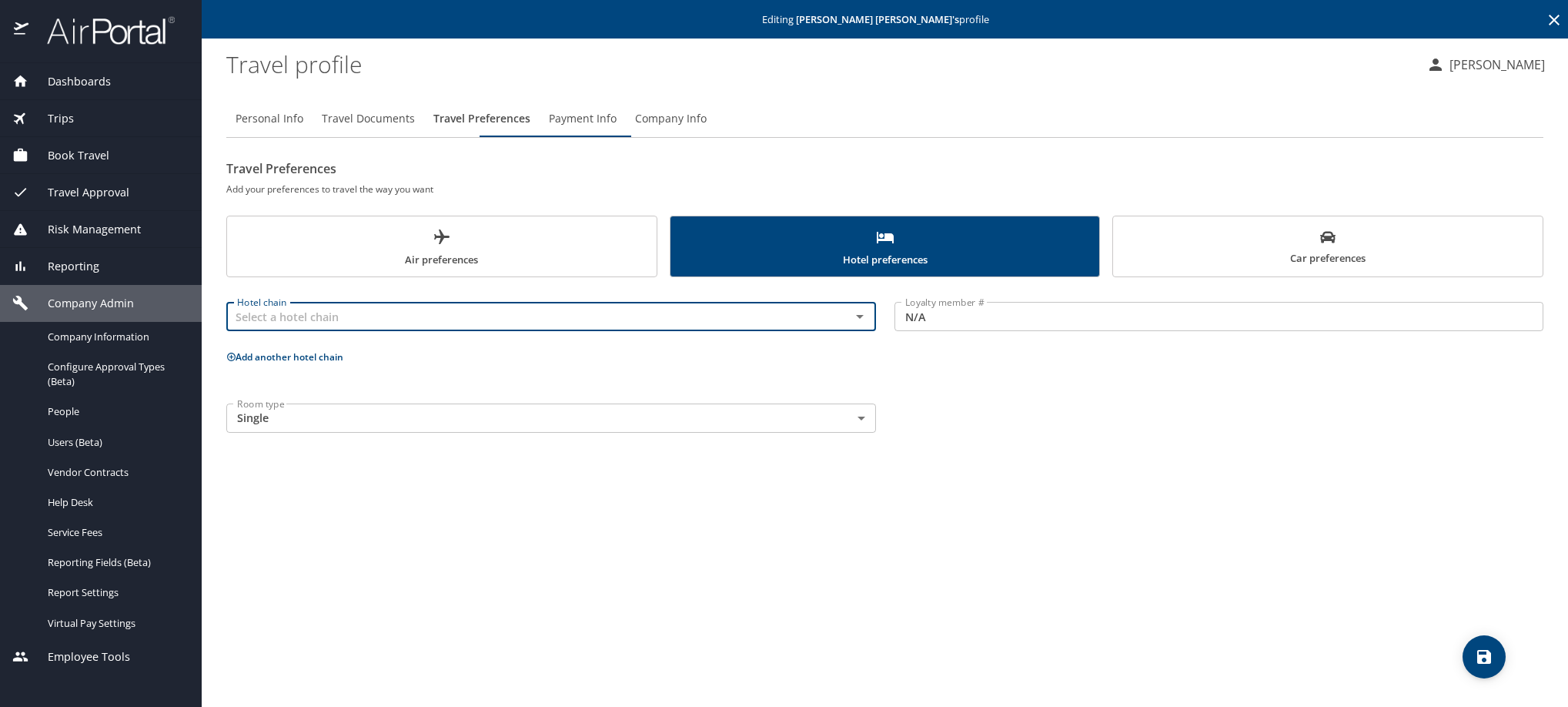
click at [963, 331] on input "N/A" at bounding box center [1219, 317] width 650 height 30
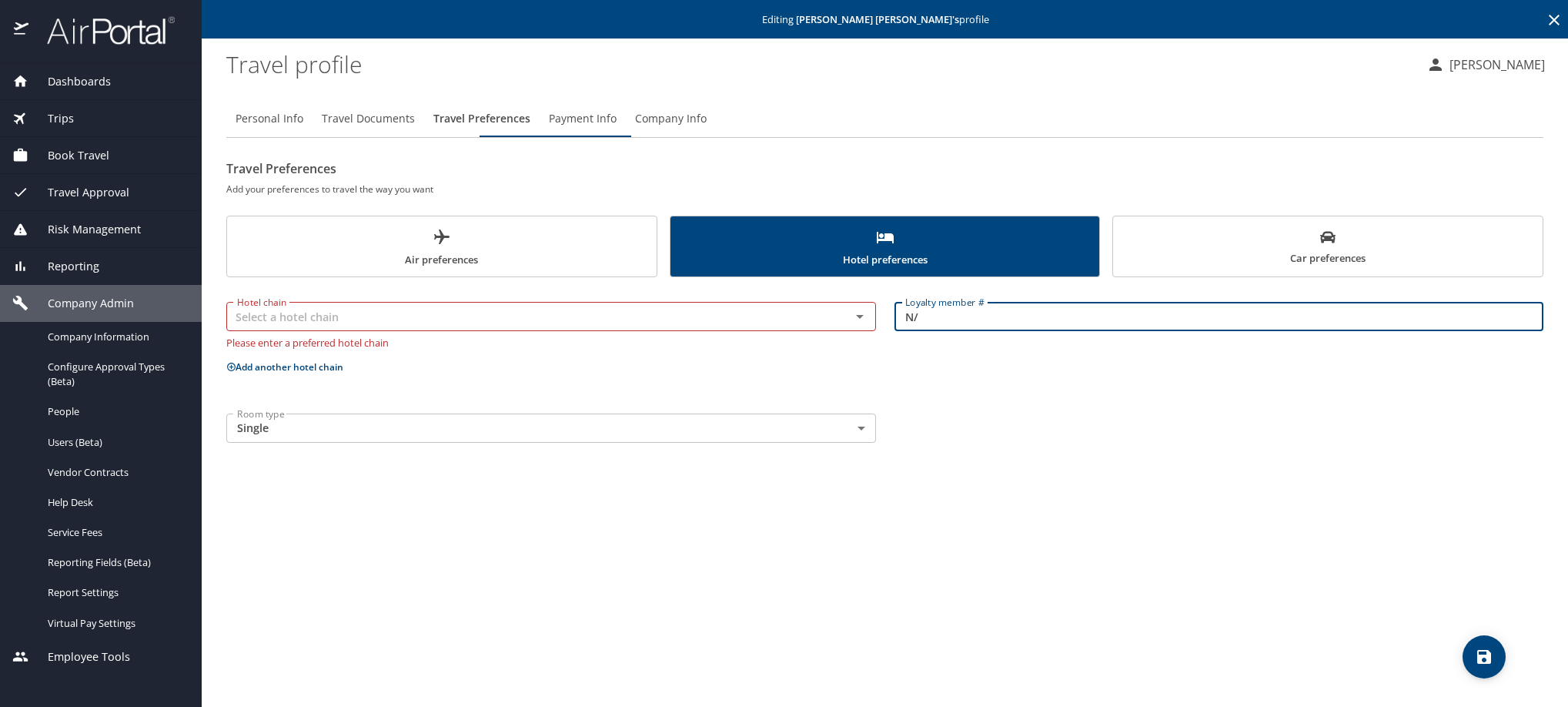
type input "N"
click at [1104, 479] on div "Personal Info Travel Documents Travel Preferences Payment Info Company Info Tra…" at bounding box center [885, 397] width 1318 height 619
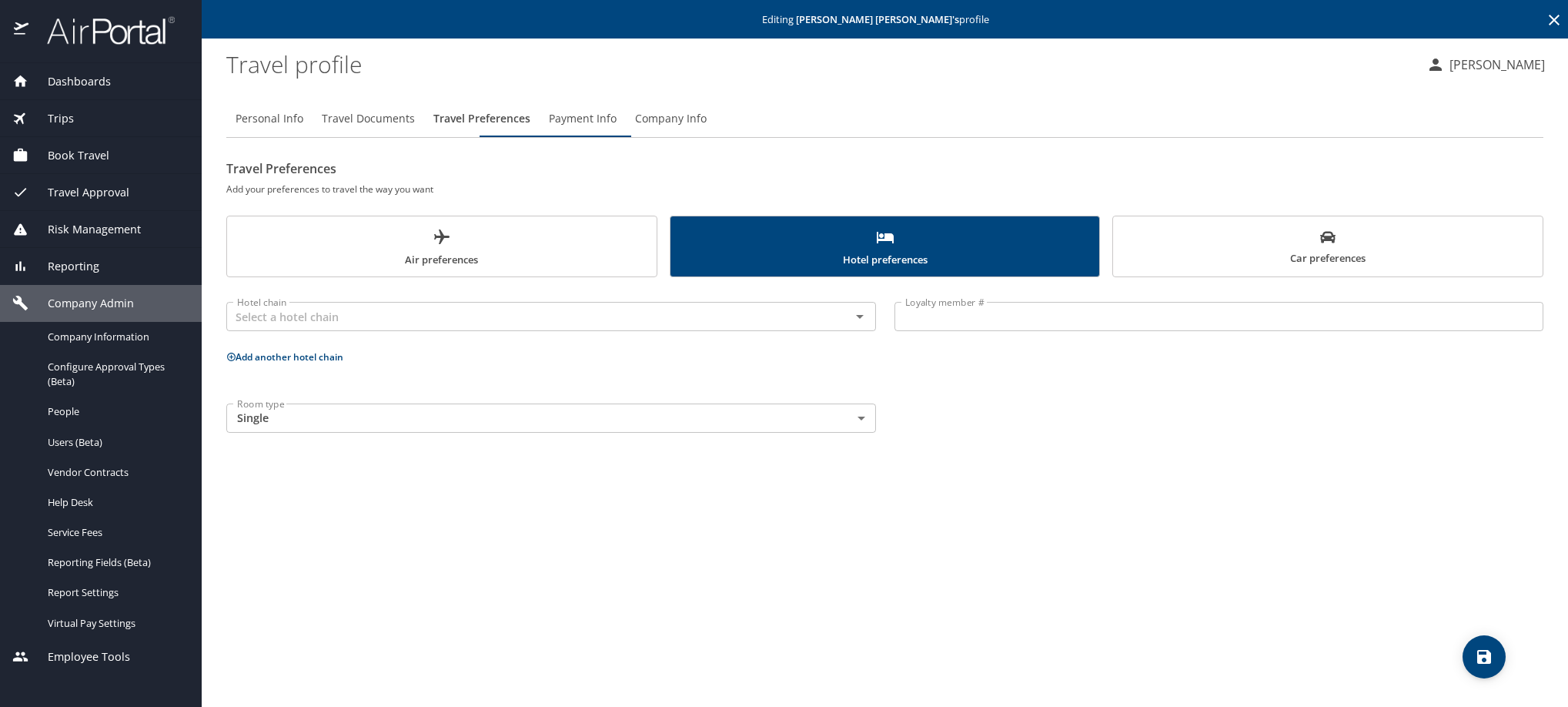
click at [1504, 659] on span "save" at bounding box center [1485, 657] width 43 height 18
click at [1488, 665] on div at bounding box center [784, 318] width 1568 height 778
